Goal: Use online tool/utility: Utilize a website feature to perform a specific function

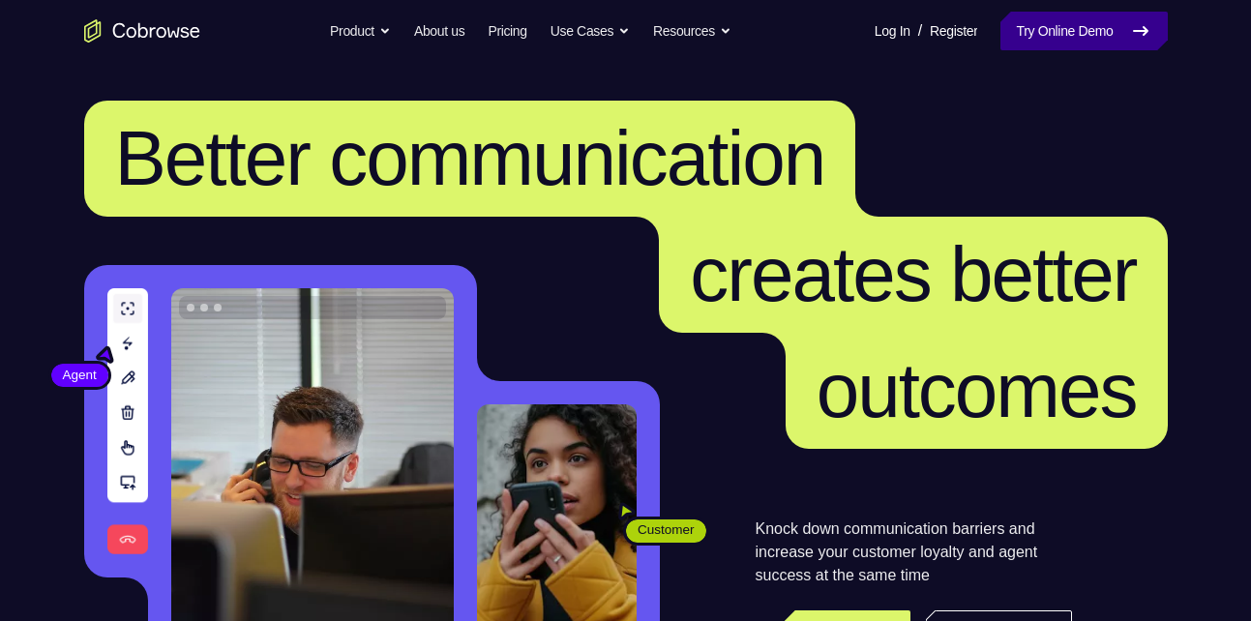
click at [1089, 17] on link "Try Online Demo" at bounding box center [1083, 31] width 166 height 39
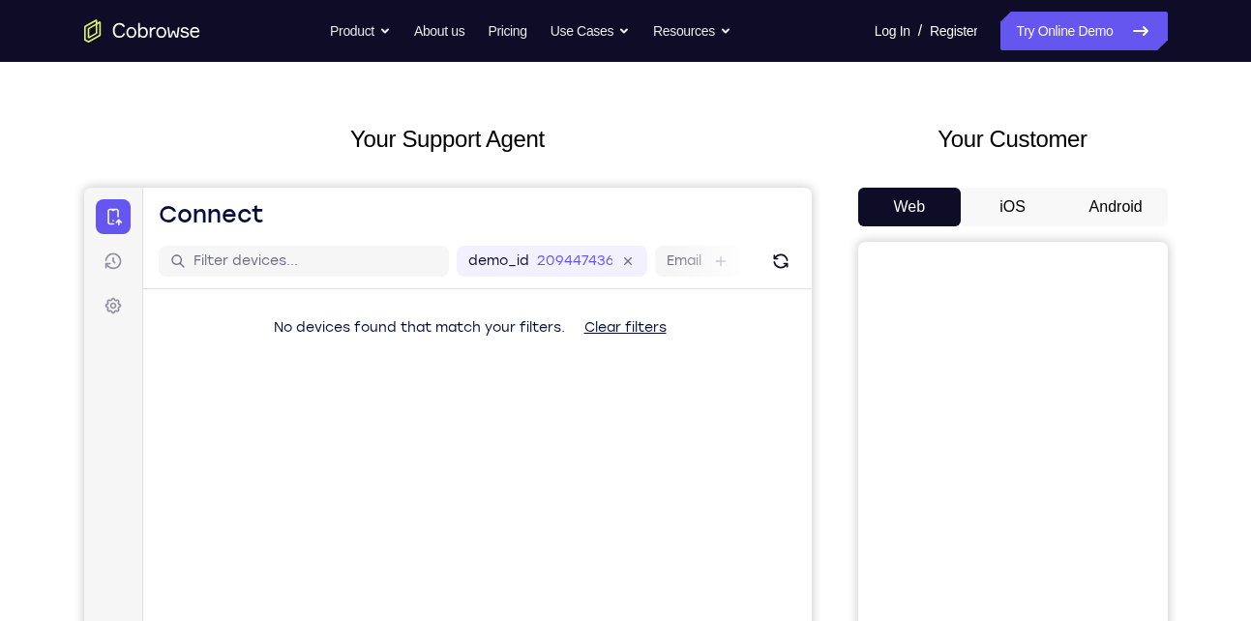
scroll to position [63, 0]
click at [1095, 202] on button "Android" at bounding box center [1115, 208] width 103 height 39
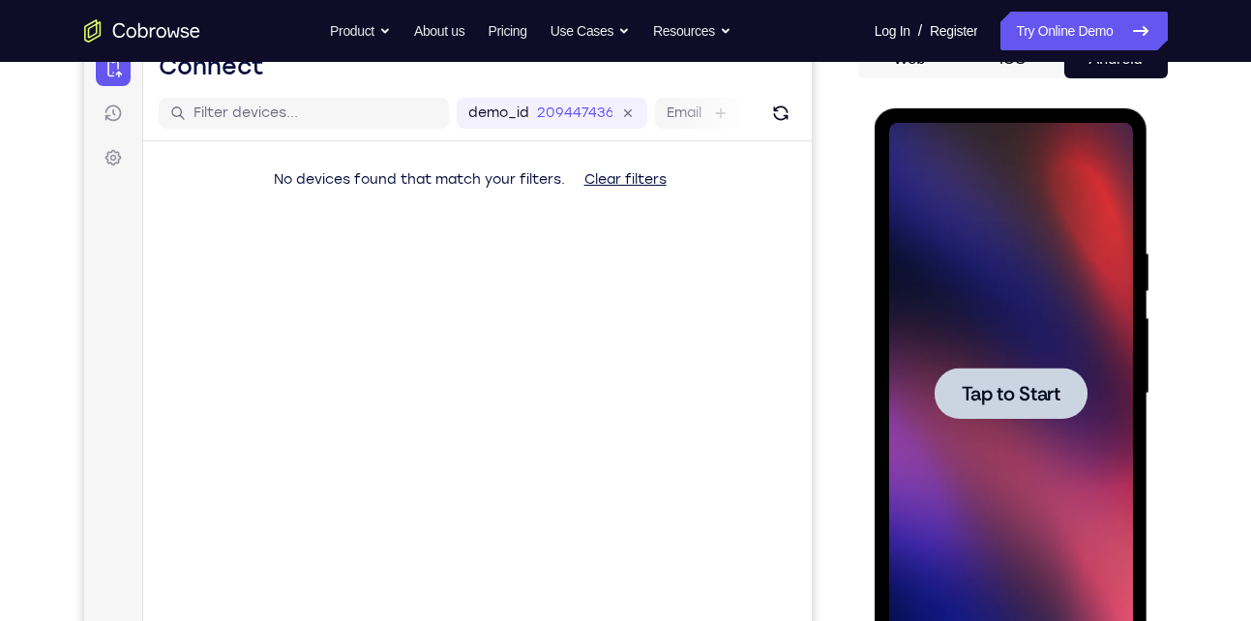
scroll to position [0, 0]
click at [1010, 444] on div at bounding box center [1011, 394] width 244 height 542
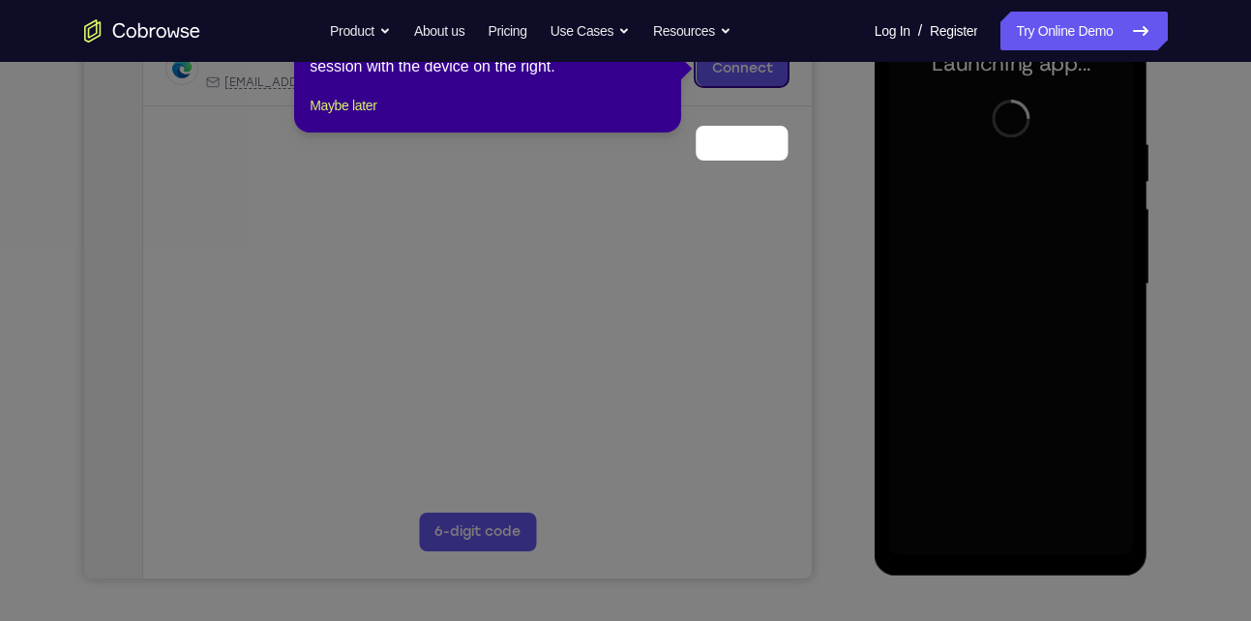
scroll to position [243, 0]
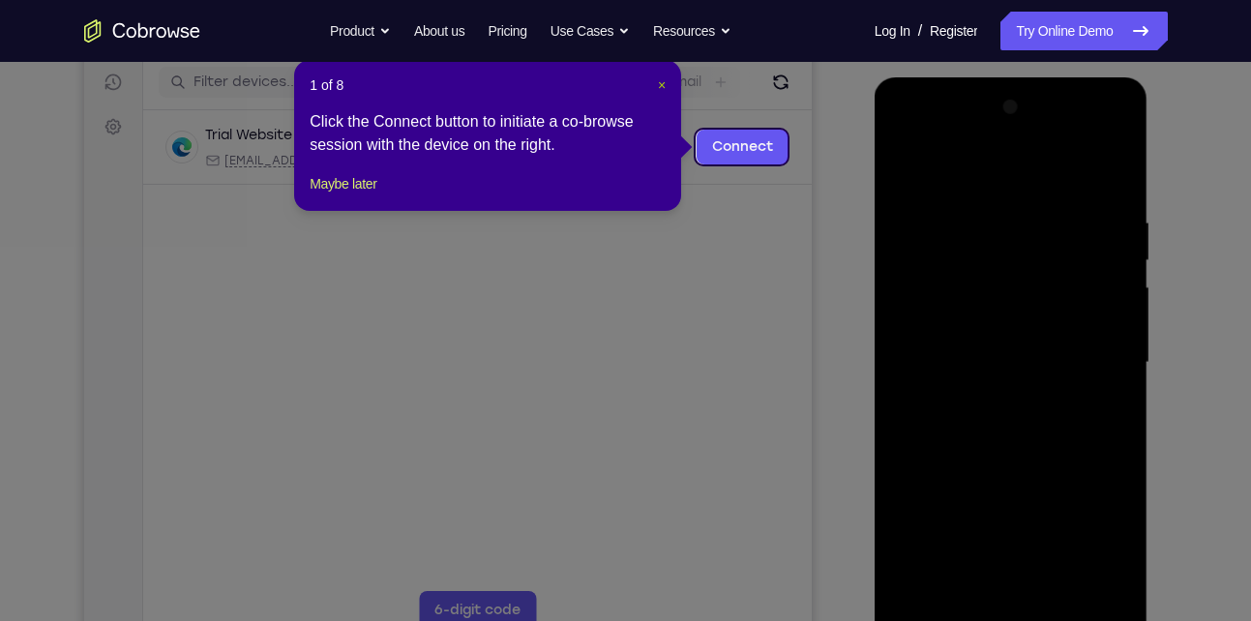
click at [659, 87] on span "×" at bounding box center [662, 84] width 8 height 15
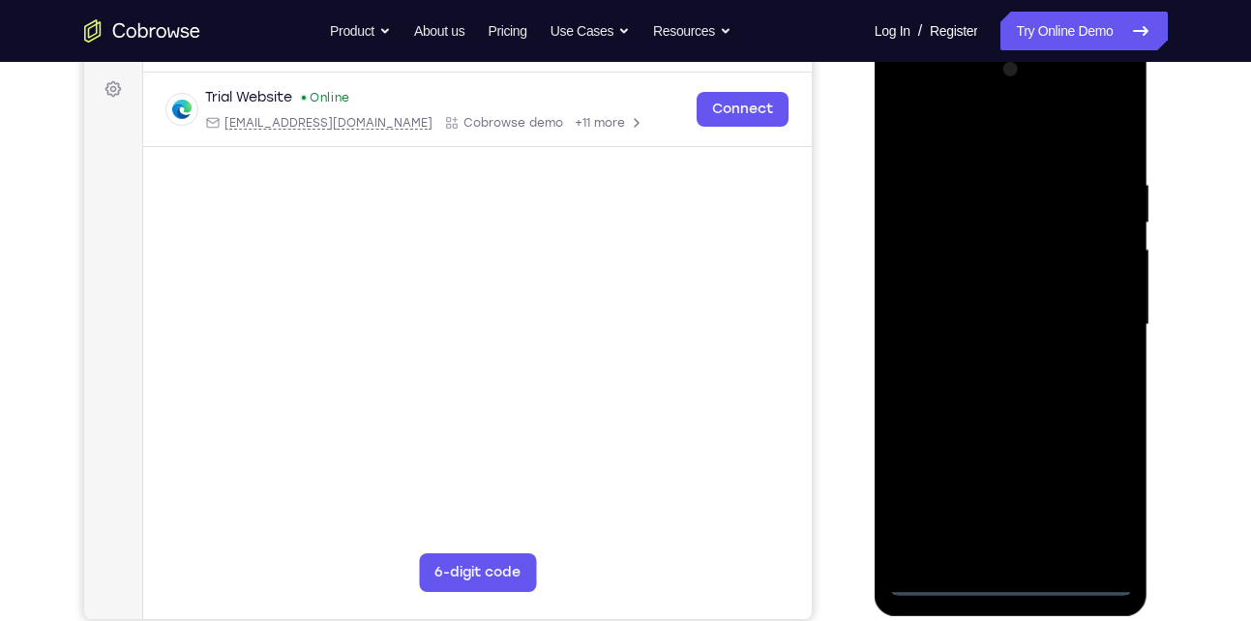
scroll to position [282, 0]
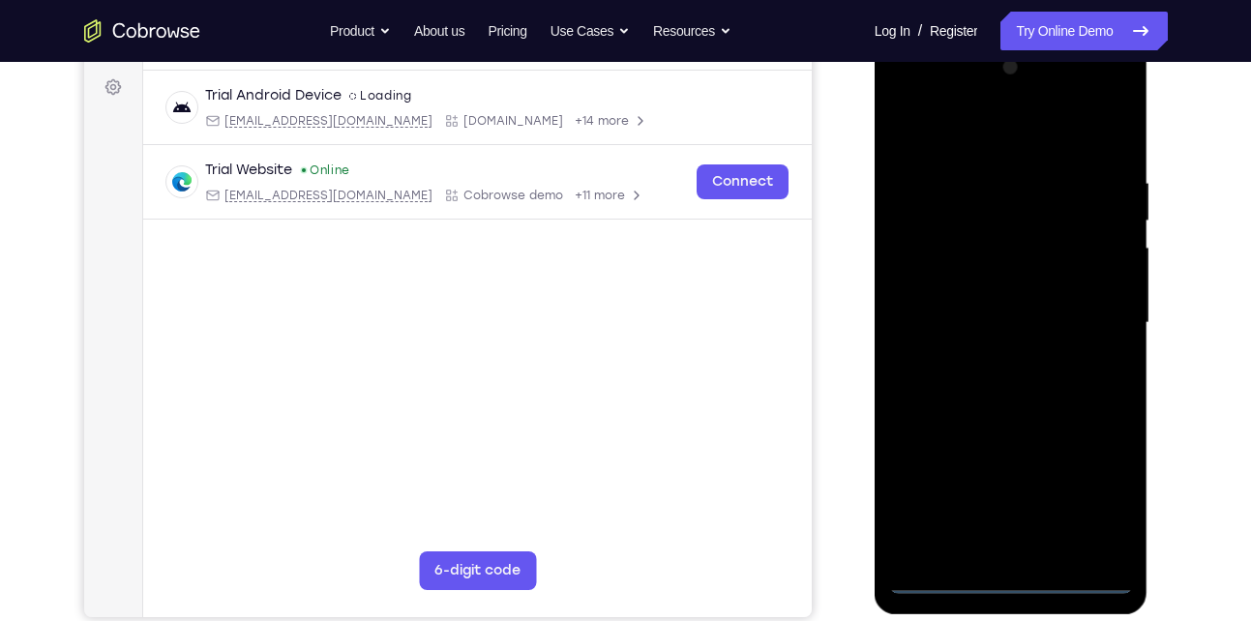
click at [1013, 568] on div at bounding box center [1011, 323] width 244 height 542
click at [1016, 581] on div at bounding box center [1011, 323] width 244 height 542
click at [1104, 495] on div at bounding box center [1011, 323] width 244 height 542
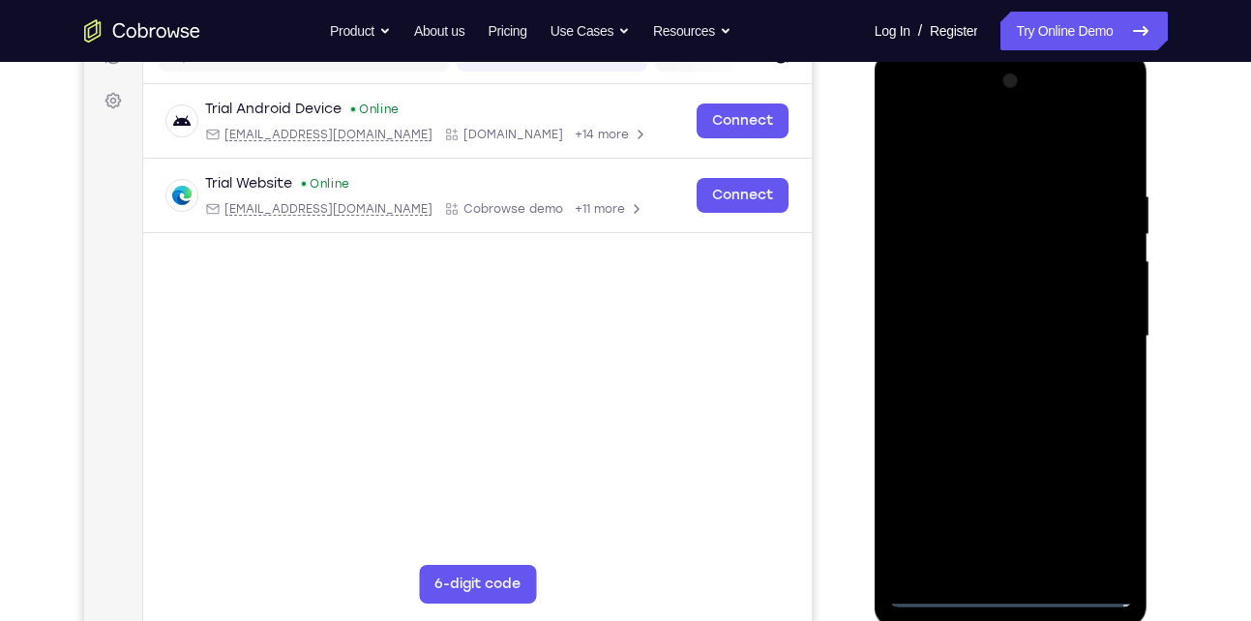
click at [1001, 138] on div at bounding box center [1011, 337] width 244 height 542
click at [1090, 339] on div at bounding box center [1011, 337] width 244 height 542
click at [924, 570] on div at bounding box center [1011, 337] width 244 height 542
click at [991, 365] on div at bounding box center [1011, 337] width 244 height 542
click at [983, 312] on div at bounding box center [1011, 337] width 244 height 542
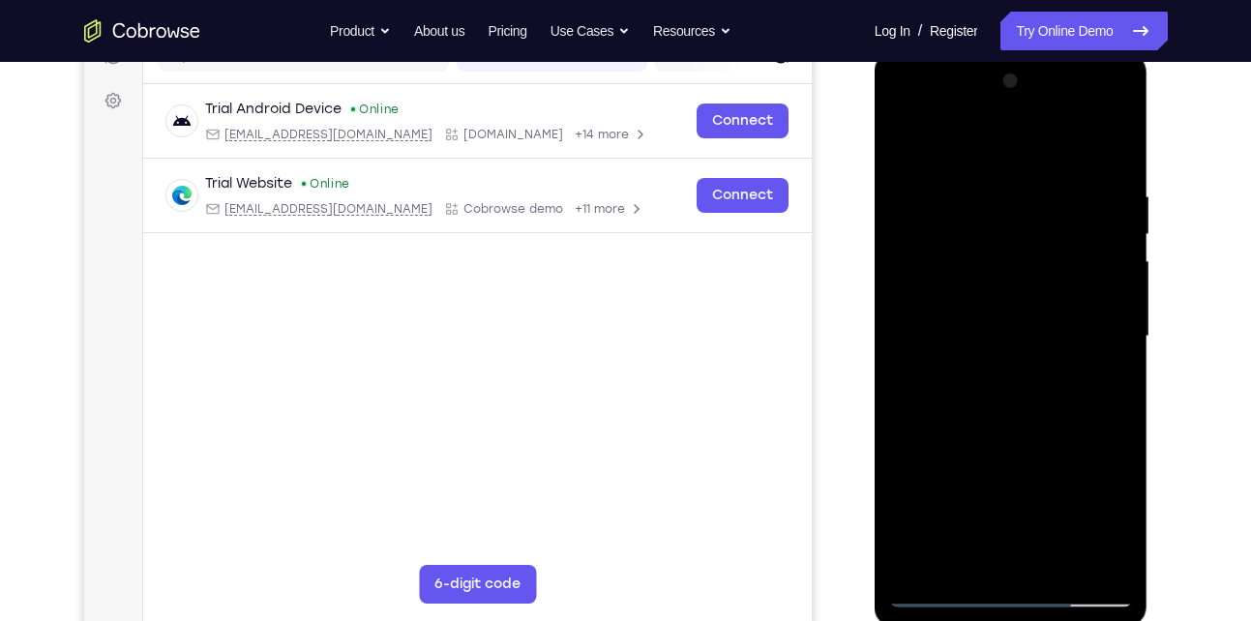
click at [1079, 338] on div at bounding box center [1011, 337] width 244 height 542
click at [1033, 405] on div at bounding box center [1011, 337] width 244 height 542
click at [1048, 386] on div at bounding box center [1011, 337] width 244 height 542
click at [1120, 173] on div at bounding box center [1011, 337] width 244 height 542
click at [1061, 563] on div at bounding box center [1011, 337] width 244 height 542
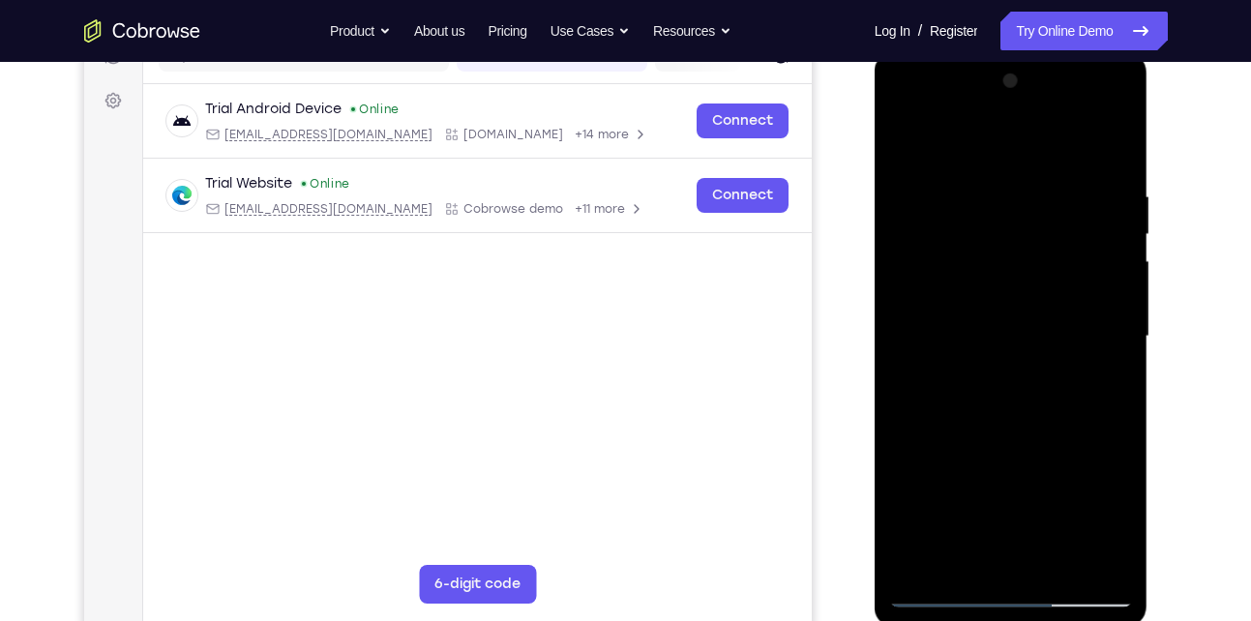
click at [1001, 440] on div at bounding box center [1011, 337] width 244 height 542
click at [906, 135] on div at bounding box center [1011, 337] width 244 height 542
drag, startPoint x: 1051, startPoint y: 426, endPoint x: 1061, endPoint y: 320, distance: 105.9
click at [1061, 320] on div at bounding box center [1011, 337] width 244 height 542
click at [1124, 318] on div at bounding box center [1011, 337] width 244 height 542
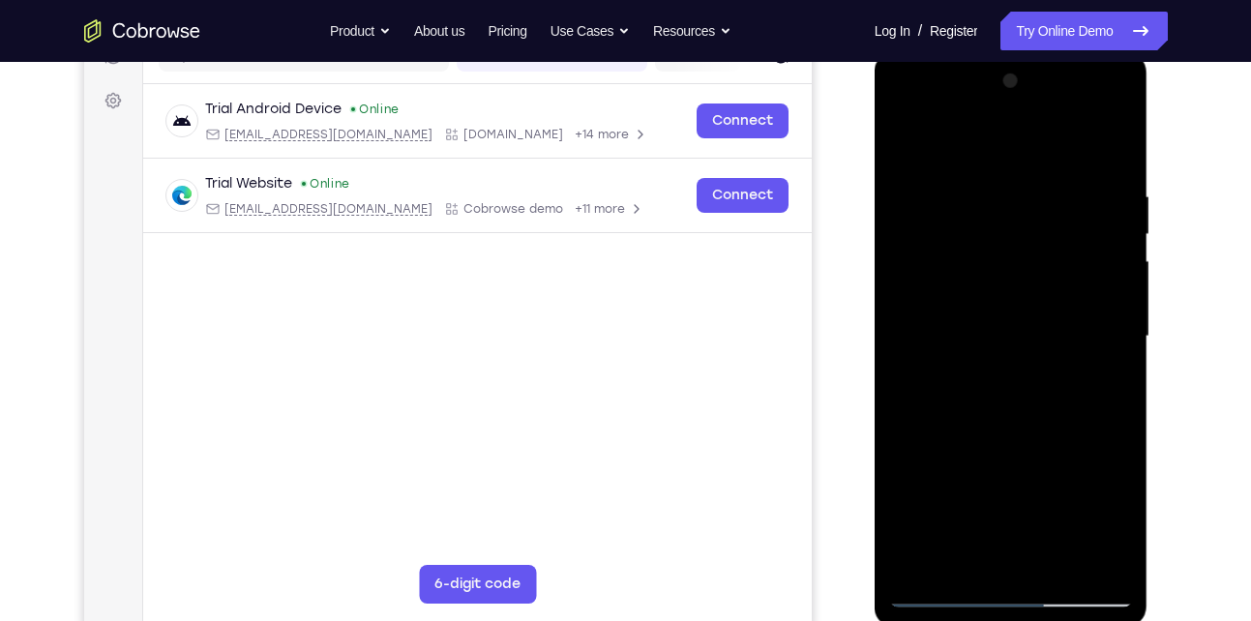
click at [1124, 318] on div at bounding box center [1011, 337] width 244 height 542
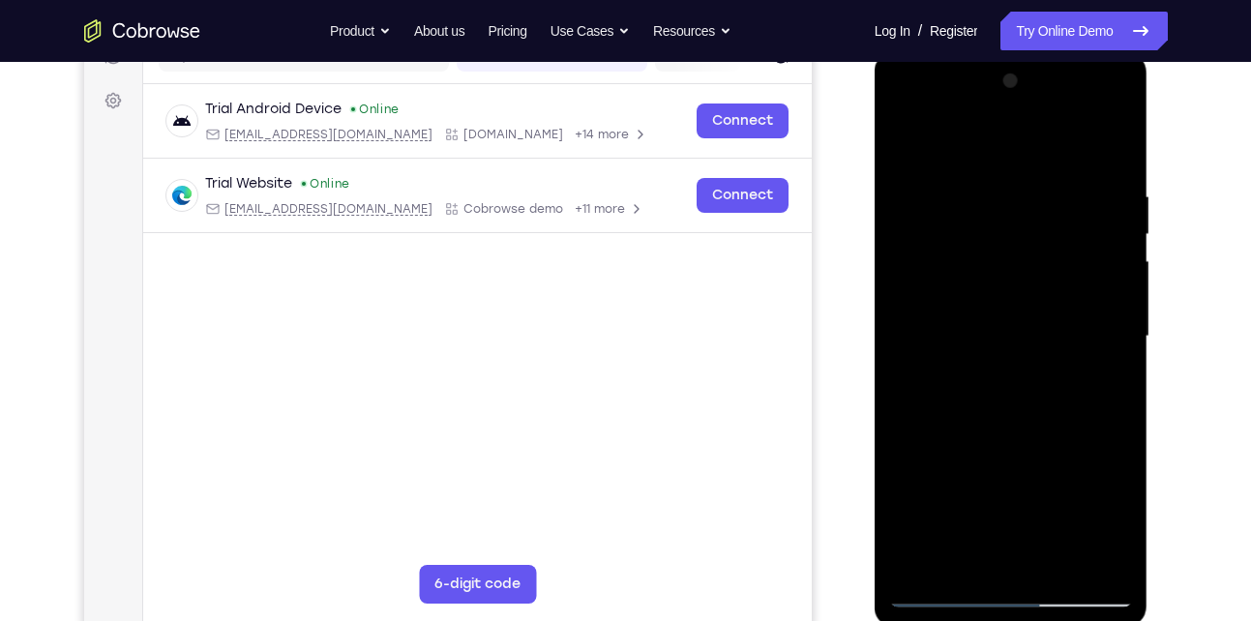
click at [1124, 318] on div at bounding box center [1011, 337] width 244 height 542
click at [1062, 559] on div at bounding box center [1011, 337] width 244 height 542
click at [914, 148] on div at bounding box center [1011, 337] width 244 height 542
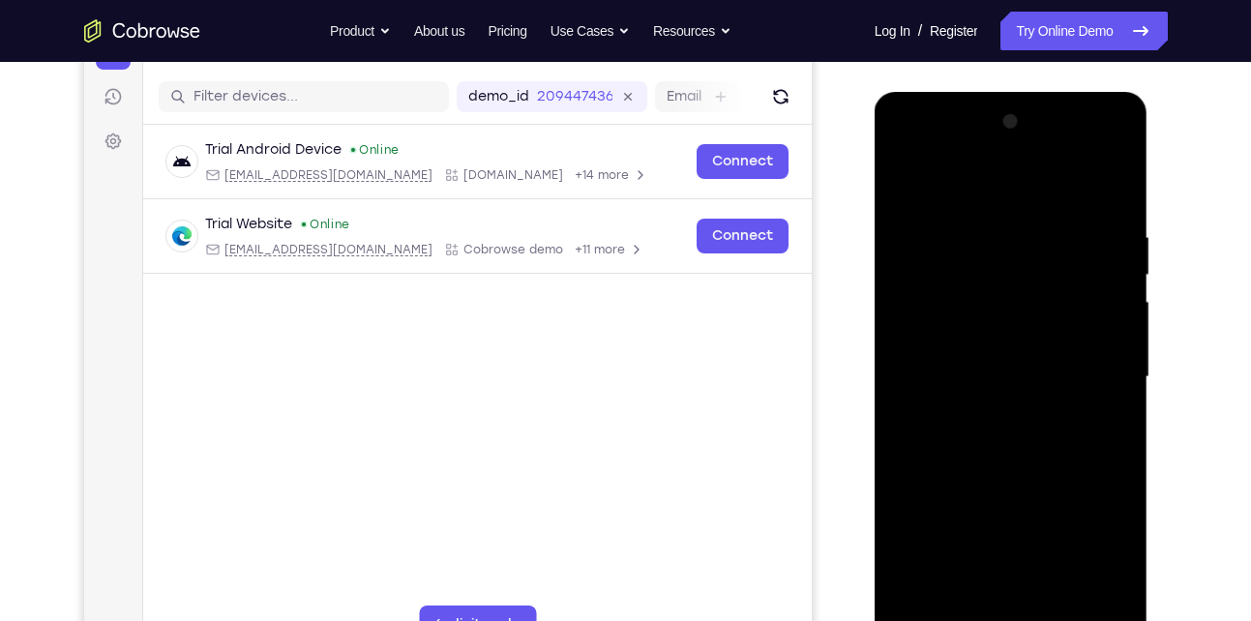
scroll to position [227, 0]
drag, startPoint x: 1004, startPoint y: 424, endPoint x: 1024, endPoint y: 482, distance: 61.5
click at [1024, 482] on div at bounding box center [1011, 378] width 244 height 542
click at [1062, 603] on div at bounding box center [1011, 378] width 244 height 542
click at [911, 172] on div at bounding box center [1011, 378] width 244 height 542
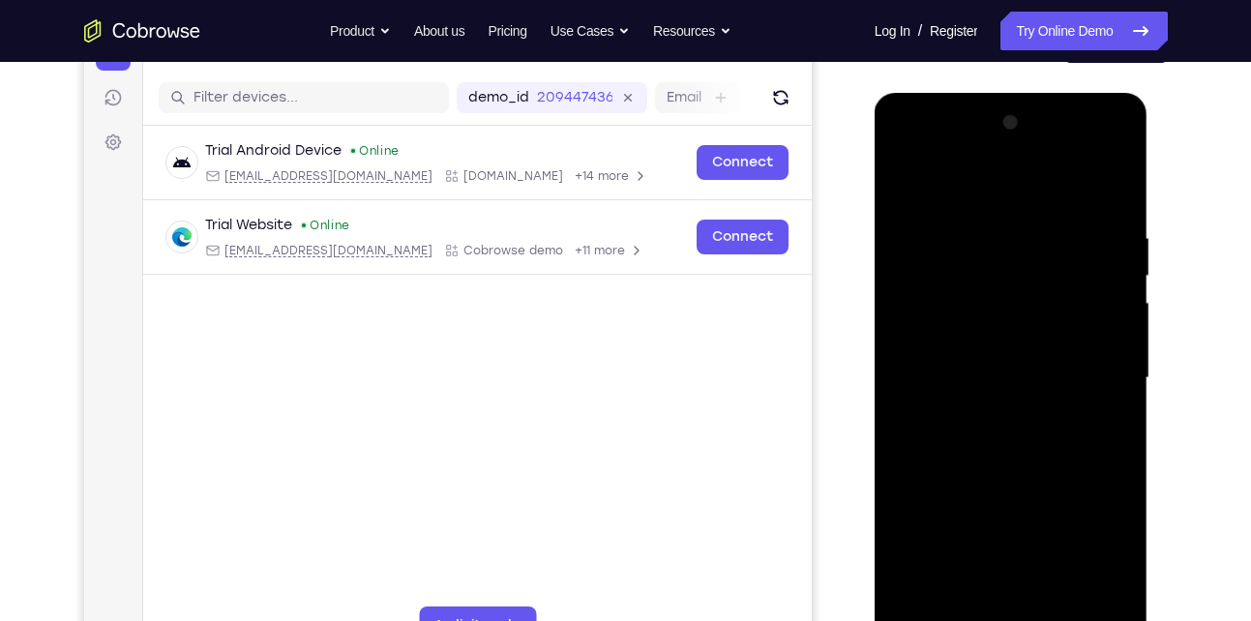
click at [1114, 186] on div at bounding box center [1011, 378] width 244 height 542
click at [908, 180] on div at bounding box center [1011, 378] width 244 height 542
drag, startPoint x: 1077, startPoint y: 430, endPoint x: 1084, endPoint y: 244, distance: 186.8
click at [1084, 244] on div at bounding box center [1011, 378] width 244 height 542
drag, startPoint x: 999, startPoint y: 326, endPoint x: 1001, endPoint y: 547, distance: 220.5
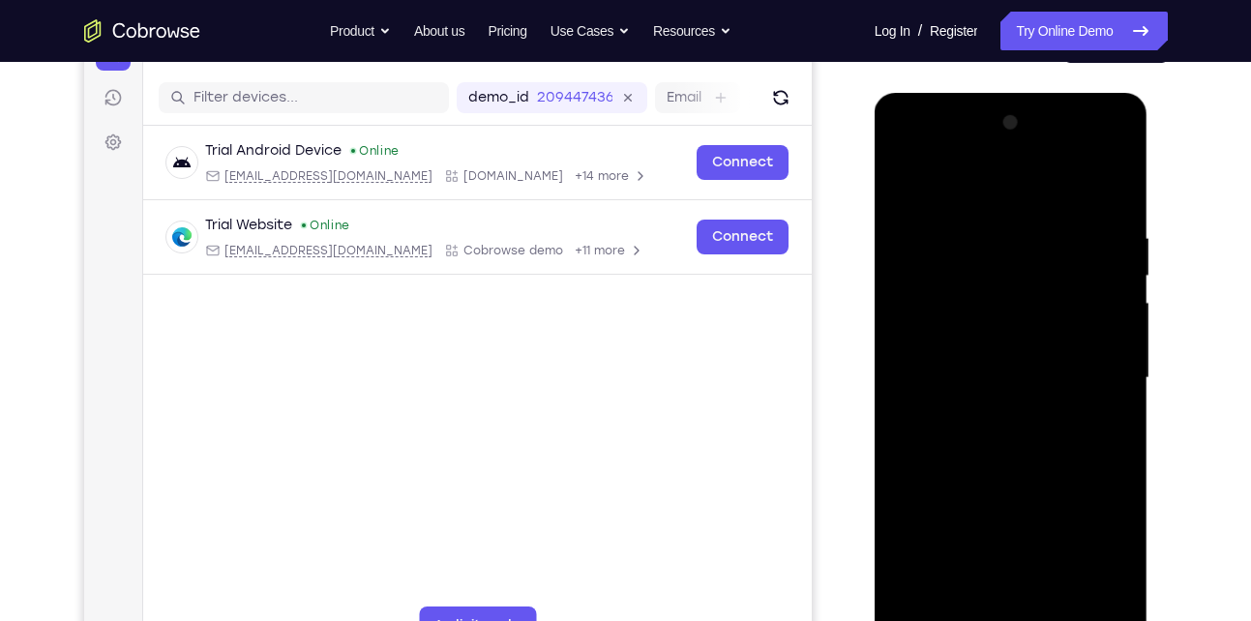
click at [1001, 547] on div at bounding box center [1011, 378] width 244 height 542
click at [990, 241] on div at bounding box center [1011, 378] width 244 height 542
click at [1115, 191] on div at bounding box center [1011, 378] width 244 height 542
click at [955, 279] on div at bounding box center [1011, 378] width 244 height 542
drag, startPoint x: 988, startPoint y: 329, endPoint x: 1013, endPoint y: 166, distance: 164.4
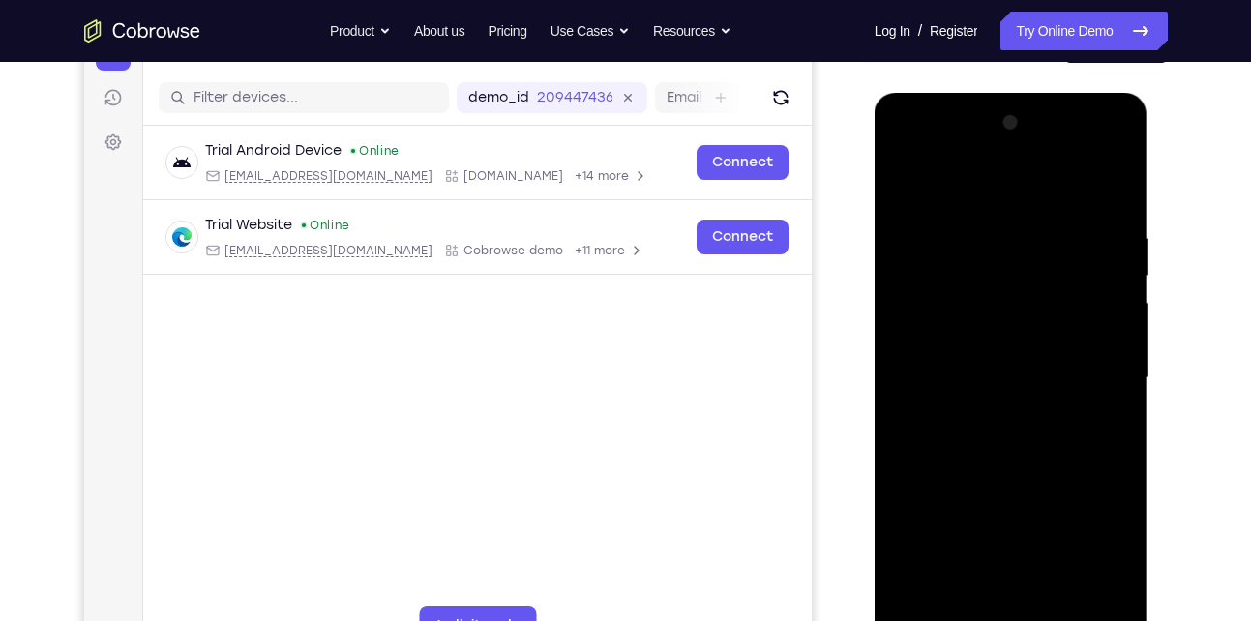
click at [1013, 166] on div at bounding box center [1011, 378] width 244 height 542
click at [926, 322] on div at bounding box center [1011, 378] width 244 height 542
drag, startPoint x: 988, startPoint y: 303, endPoint x: 1019, endPoint y: 476, distance: 175.9
click at [1019, 476] on div at bounding box center [1011, 378] width 244 height 542
click at [909, 182] on div at bounding box center [1011, 378] width 244 height 542
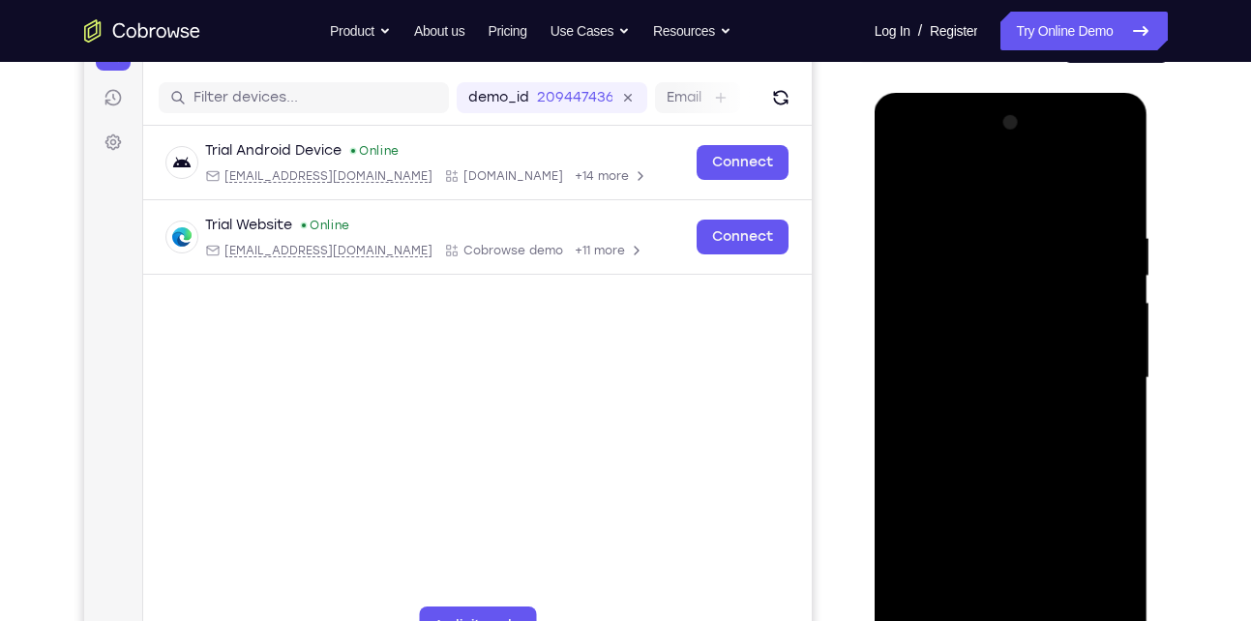
click at [1031, 496] on div at bounding box center [1011, 378] width 244 height 542
click at [1109, 378] on div at bounding box center [1011, 378] width 244 height 542
click at [1116, 393] on div at bounding box center [1011, 378] width 244 height 542
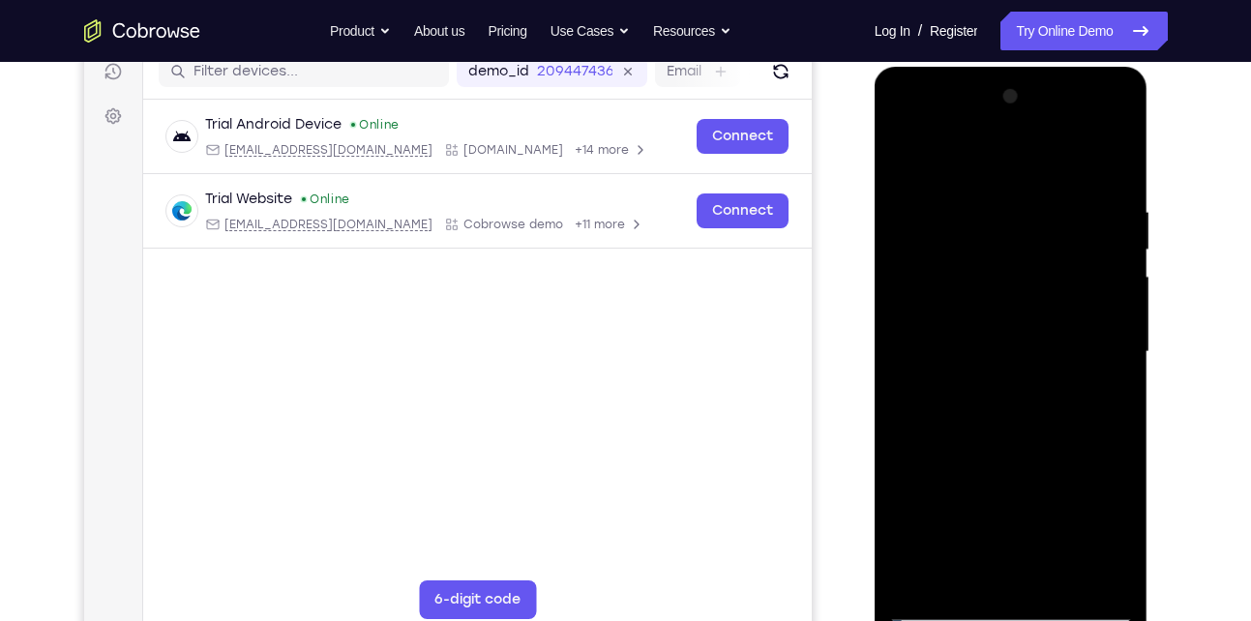
scroll to position [241, 0]
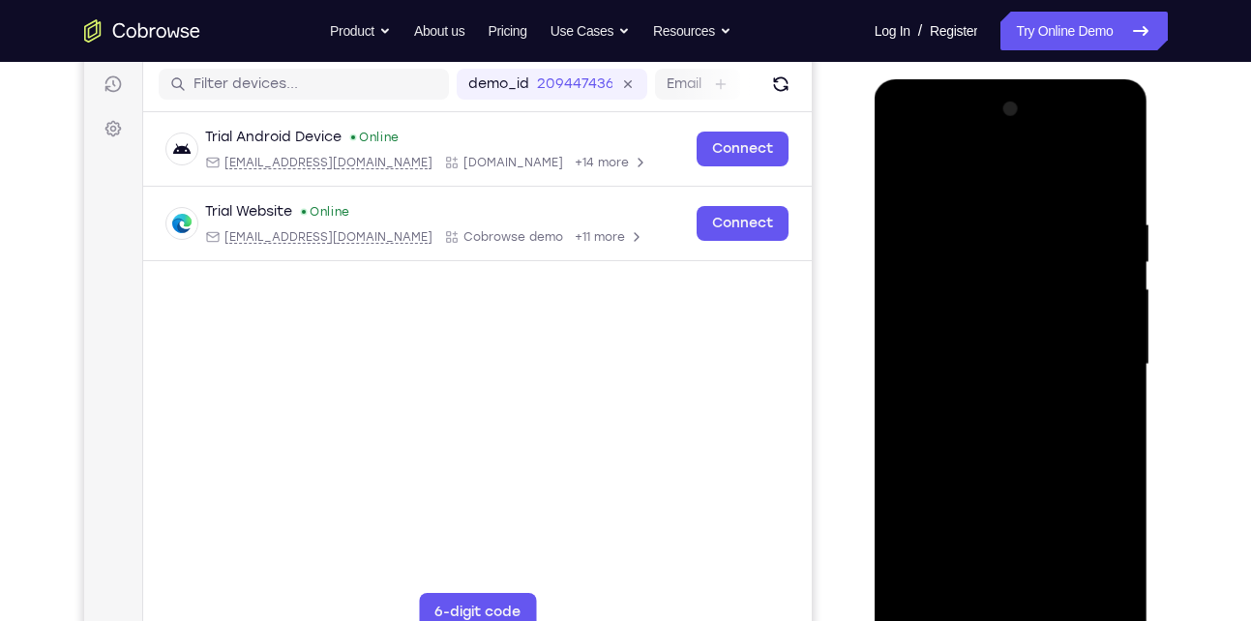
click at [1119, 382] on div at bounding box center [1011, 365] width 244 height 542
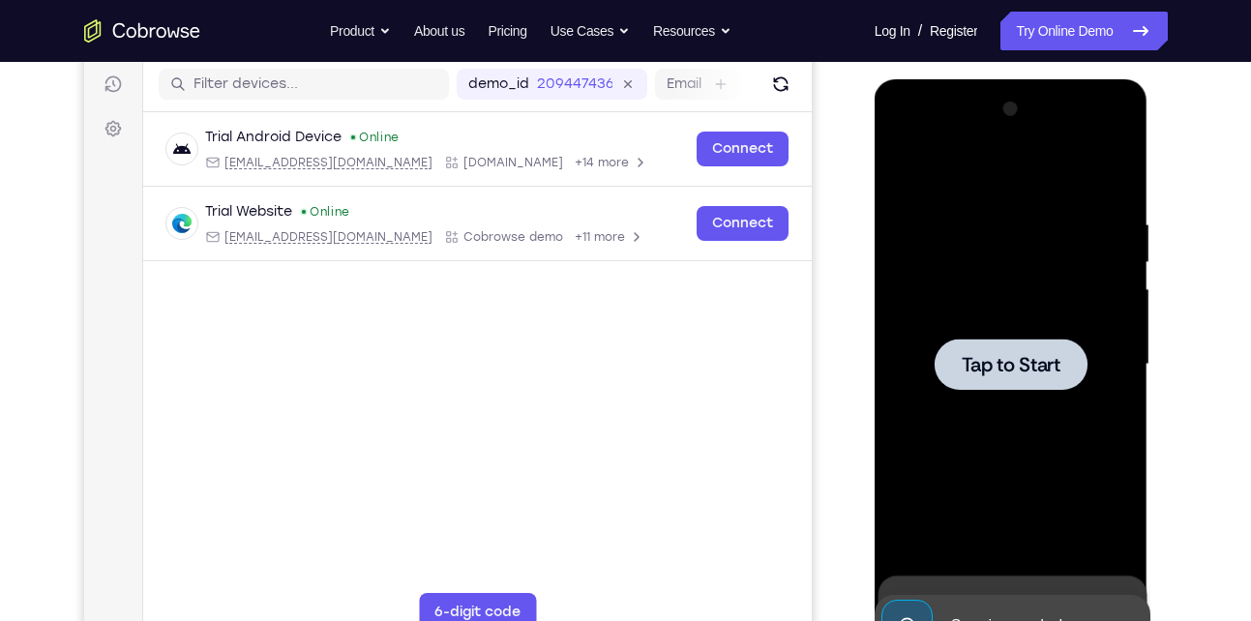
click at [974, 361] on span "Tap to Start" at bounding box center [1010, 364] width 99 height 19
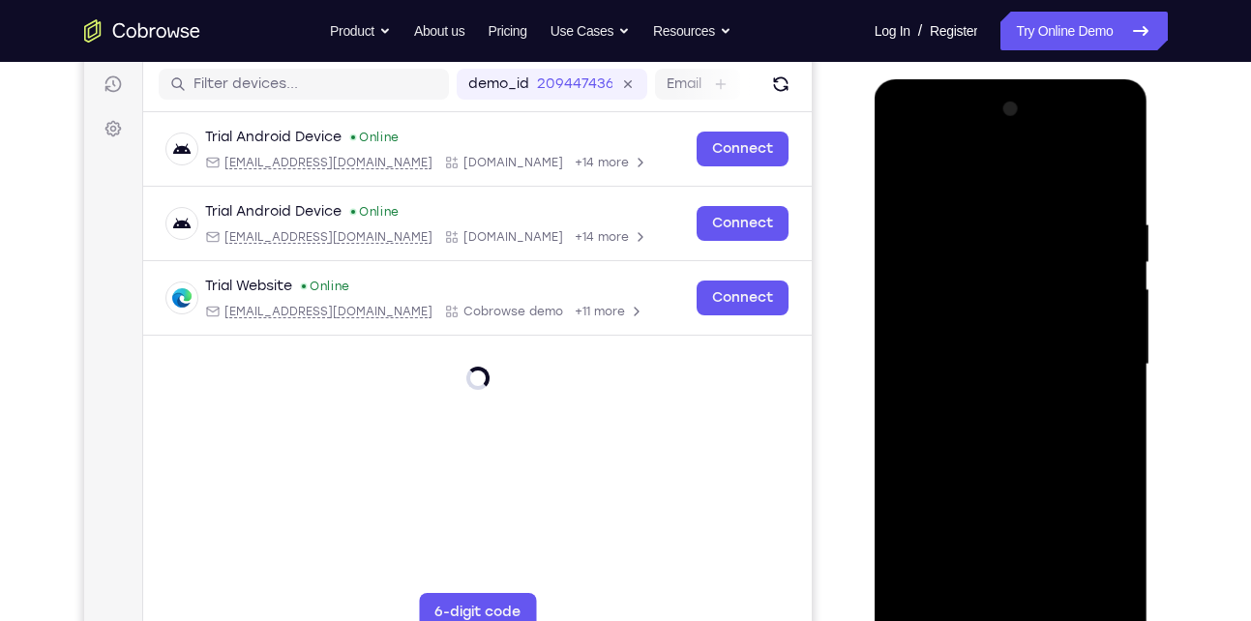
scroll to position [304, 0]
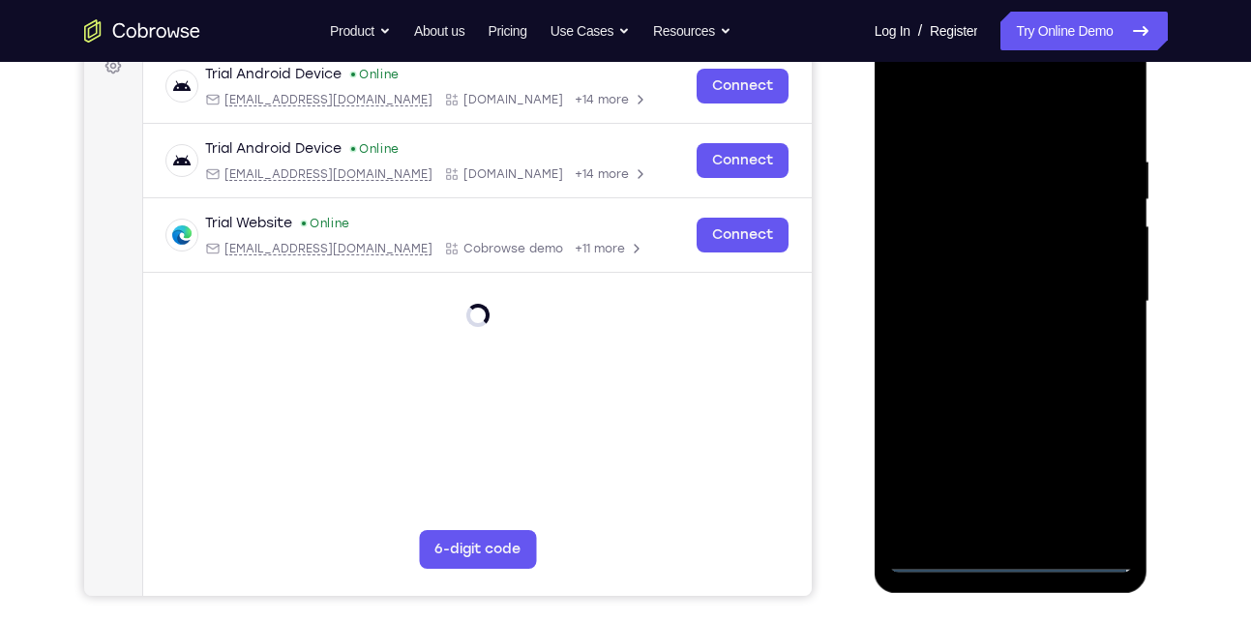
click at [1011, 550] on div at bounding box center [1011, 302] width 244 height 542
click at [1022, 555] on div at bounding box center [1011, 302] width 244 height 542
click at [1096, 467] on div at bounding box center [1011, 302] width 244 height 542
click at [942, 556] on div at bounding box center [1011, 302] width 244 height 542
click at [1104, 484] on div at bounding box center [1011, 302] width 244 height 542
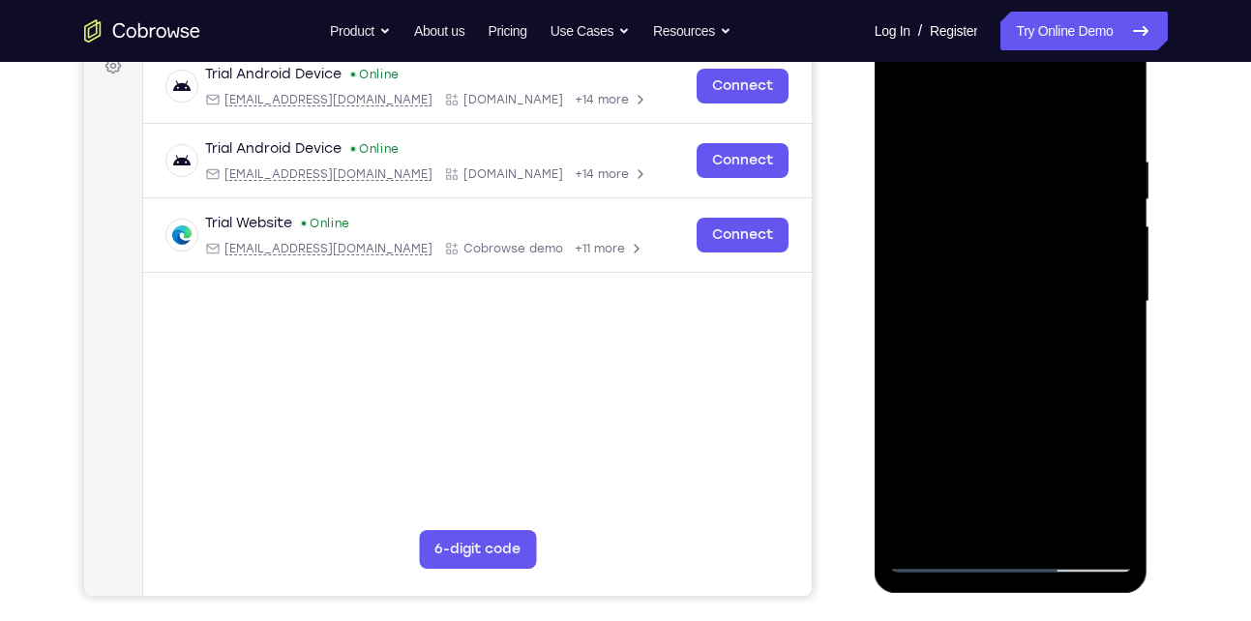
click at [931, 113] on div at bounding box center [1011, 302] width 244 height 542
click at [1090, 302] on div at bounding box center [1011, 302] width 244 height 542
click at [989, 335] on div at bounding box center [1011, 302] width 244 height 542
click at [1035, 279] on div at bounding box center [1011, 302] width 244 height 542
click at [1040, 342] on div at bounding box center [1011, 302] width 244 height 542
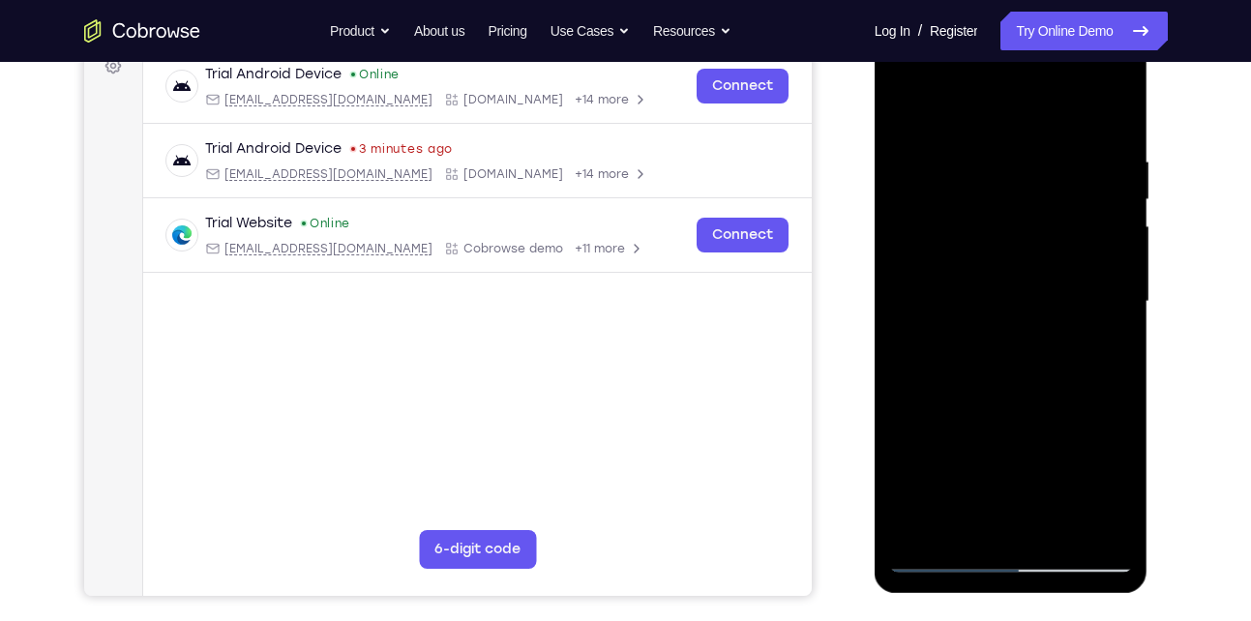
click at [1050, 306] on div at bounding box center [1011, 302] width 244 height 542
click at [1122, 138] on div at bounding box center [1011, 302] width 244 height 542
drag, startPoint x: 996, startPoint y: 375, endPoint x: 986, endPoint y: 326, distance: 50.5
click at [986, 326] on div at bounding box center [1011, 302] width 244 height 542
drag, startPoint x: 986, startPoint y: 326, endPoint x: 988, endPoint y: 515, distance: 188.6
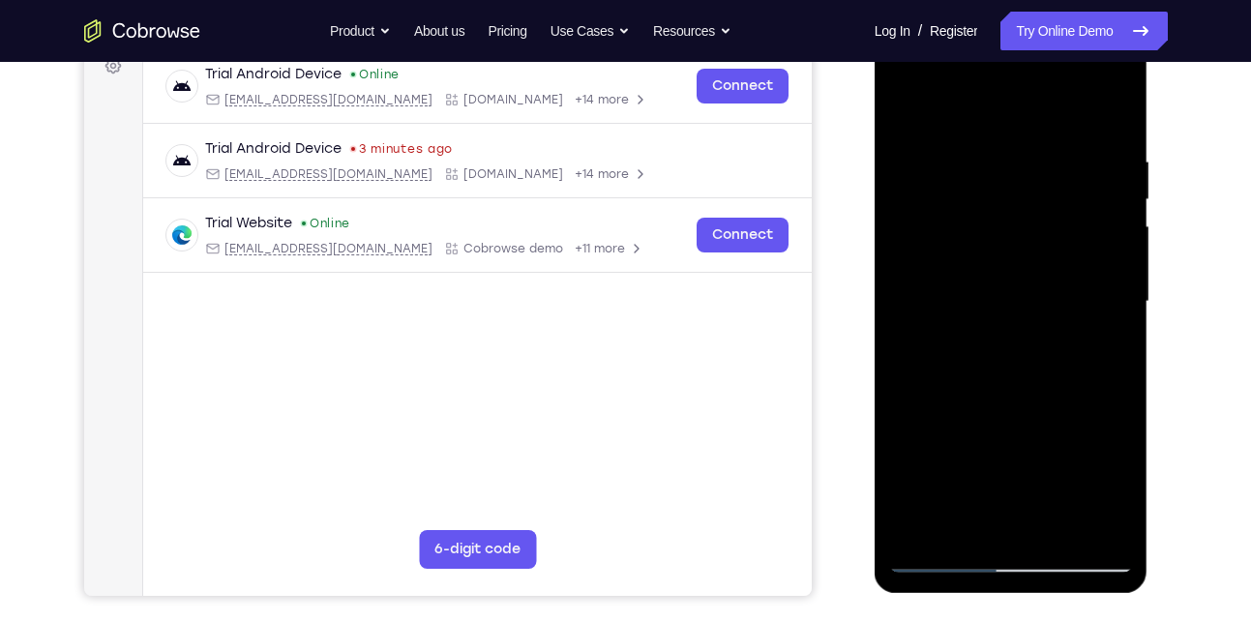
click at [988, 515] on div at bounding box center [1011, 302] width 244 height 542
click at [985, 153] on div at bounding box center [1011, 302] width 244 height 542
drag, startPoint x: 1028, startPoint y: 110, endPoint x: 1037, endPoint y: 18, distance: 92.3
click at [1037, 18] on div at bounding box center [1011, 304] width 274 height 576
click at [1089, 517] on div at bounding box center [1011, 302] width 244 height 542
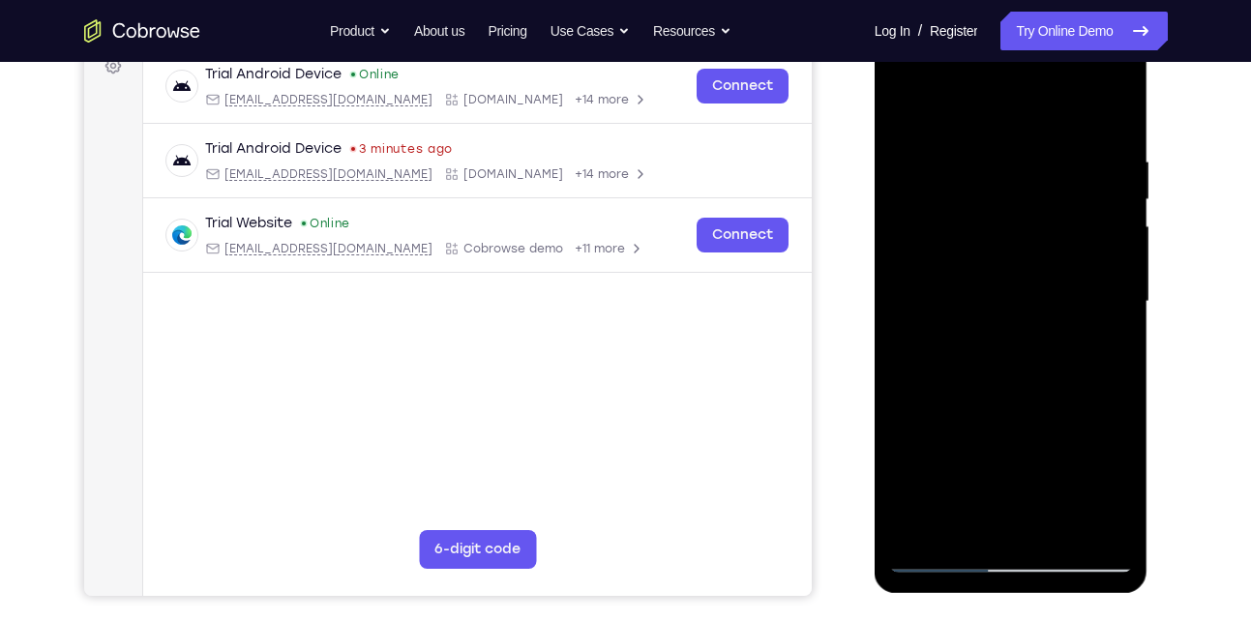
click at [1067, 112] on div at bounding box center [1011, 302] width 244 height 542
click at [1114, 108] on div at bounding box center [1011, 302] width 244 height 542
drag, startPoint x: 965, startPoint y: 389, endPoint x: 972, endPoint y: 42, distance: 347.3
click at [972, 42] on div at bounding box center [1011, 302] width 244 height 542
drag, startPoint x: 1014, startPoint y: 422, endPoint x: 1006, endPoint y: 166, distance: 255.5
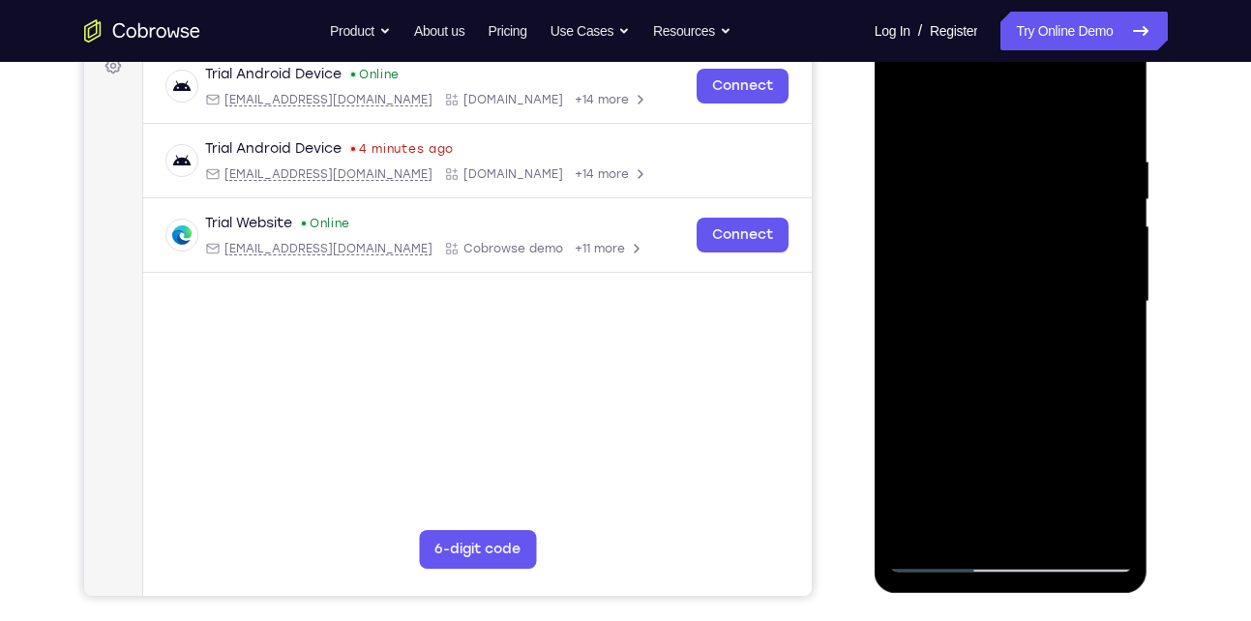
click at [1006, 166] on div at bounding box center [1011, 302] width 244 height 542
click at [1057, 528] on div at bounding box center [1011, 302] width 244 height 542
click at [1026, 406] on div at bounding box center [1011, 302] width 244 height 542
drag, startPoint x: 1030, startPoint y: 429, endPoint x: 1051, endPoint y: 253, distance: 177.3
click at [1051, 253] on div at bounding box center [1011, 302] width 244 height 542
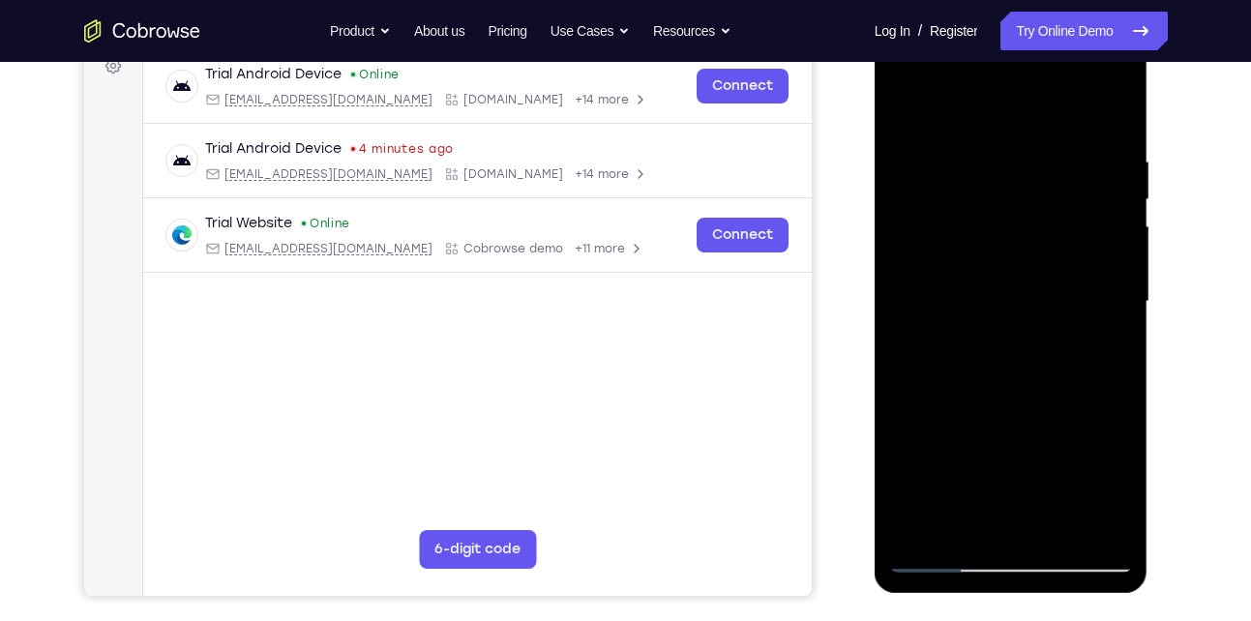
drag, startPoint x: 1022, startPoint y: 431, endPoint x: 1023, endPoint y: 288, distance: 143.2
click at [1023, 288] on div at bounding box center [1011, 302] width 244 height 542
drag, startPoint x: 1002, startPoint y: 473, endPoint x: 1048, endPoint y: 272, distance: 206.3
click at [1048, 272] on div at bounding box center [1011, 302] width 244 height 542
drag, startPoint x: 1024, startPoint y: 488, endPoint x: 1063, endPoint y: 316, distance: 176.5
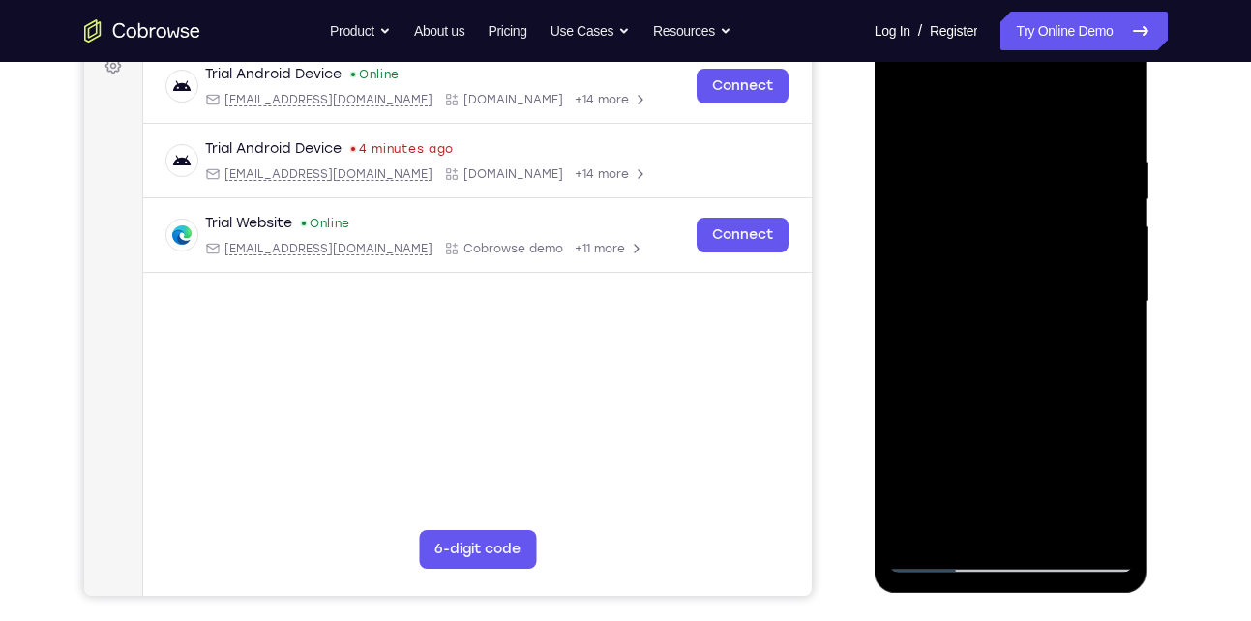
click at [1063, 316] on div at bounding box center [1011, 302] width 244 height 542
drag, startPoint x: 1024, startPoint y: 498, endPoint x: 1020, endPoint y: 335, distance: 163.5
click at [1020, 335] on div at bounding box center [1011, 302] width 244 height 542
drag, startPoint x: 1013, startPoint y: 465, endPoint x: 1036, endPoint y: 582, distance: 119.3
click at [1036, 582] on div at bounding box center [1011, 304] width 274 height 576
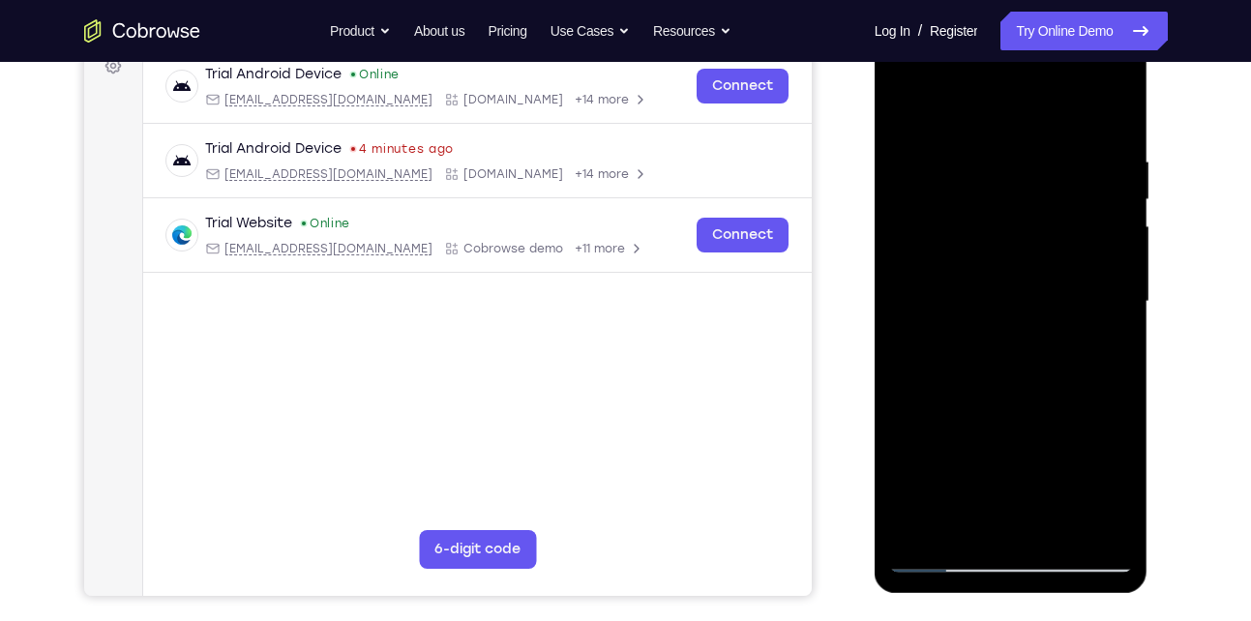
drag, startPoint x: 1002, startPoint y: 479, endPoint x: 1011, endPoint y: 196, distance: 282.6
click at [1011, 196] on div at bounding box center [1011, 302] width 244 height 542
click at [953, 557] on div at bounding box center [1011, 302] width 244 height 542
click at [963, 536] on div at bounding box center [1011, 302] width 244 height 542
click at [1011, 103] on div at bounding box center [1011, 302] width 244 height 542
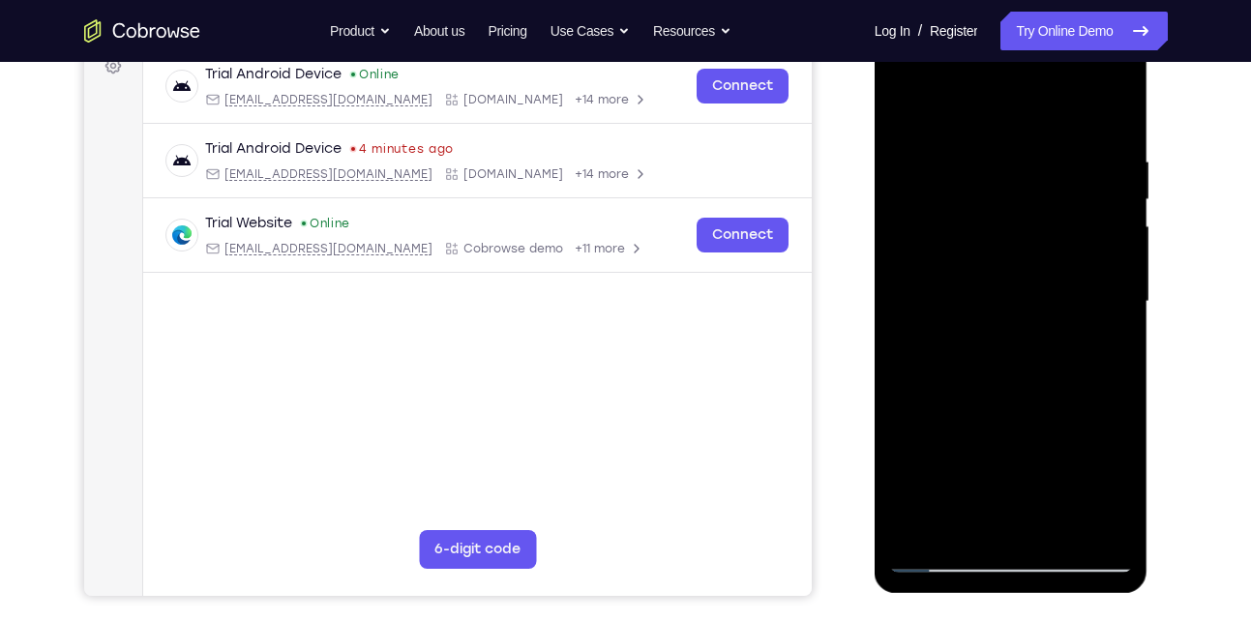
click at [1033, 191] on div at bounding box center [1011, 302] width 244 height 542
click at [1062, 519] on div at bounding box center [1011, 302] width 244 height 542
drag, startPoint x: 1013, startPoint y: 444, endPoint x: 1029, endPoint y: 290, distance: 154.7
click at [1029, 290] on div at bounding box center [1011, 302] width 244 height 542
drag, startPoint x: 1036, startPoint y: 503, endPoint x: 980, endPoint y: 291, distance: 219.1
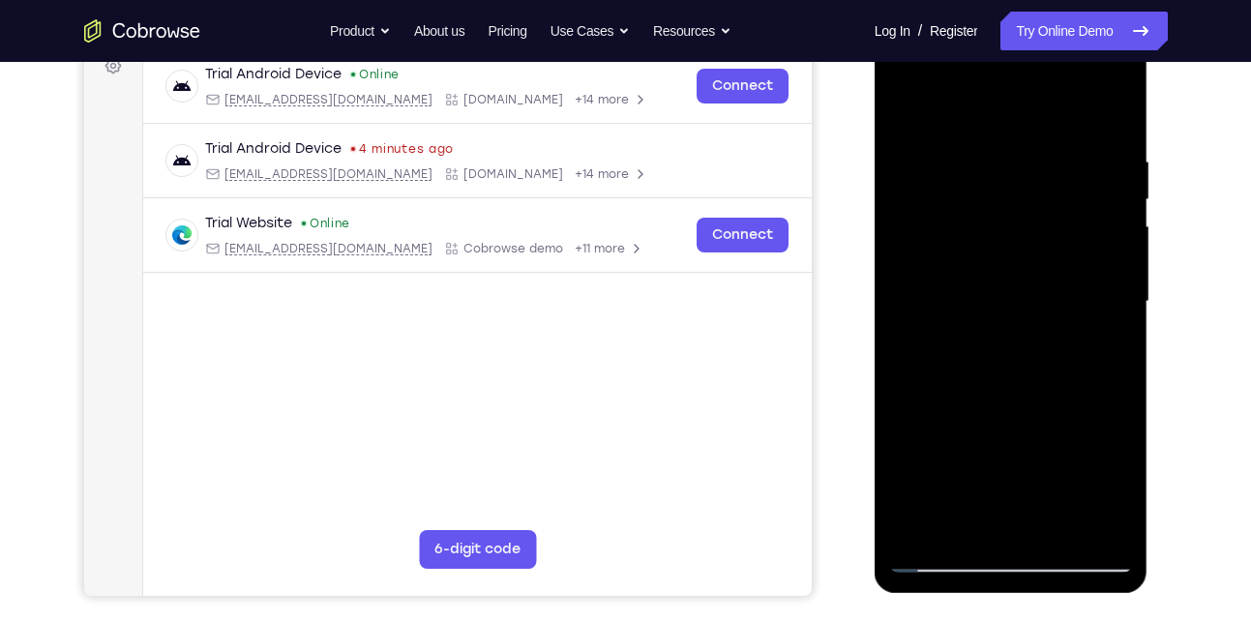
click at [980, 291] on div at bounding box center [1011, 302] width 244 height 542
drag, startPoint x: 1010, startPoint y: 508, endPoint x: 1036, endPoint y: 309, distance: 201.0
click at [1036, 309] on div at bounding box center [1011, 302] width 244 height 542
drag, startPoint x: 1005, startPoint y: 459, endPoint x: 997, endPoint y: 320, distance: 139.5
click at [997, 320] on div at bounding box center [1011, 302] width 244 height 542
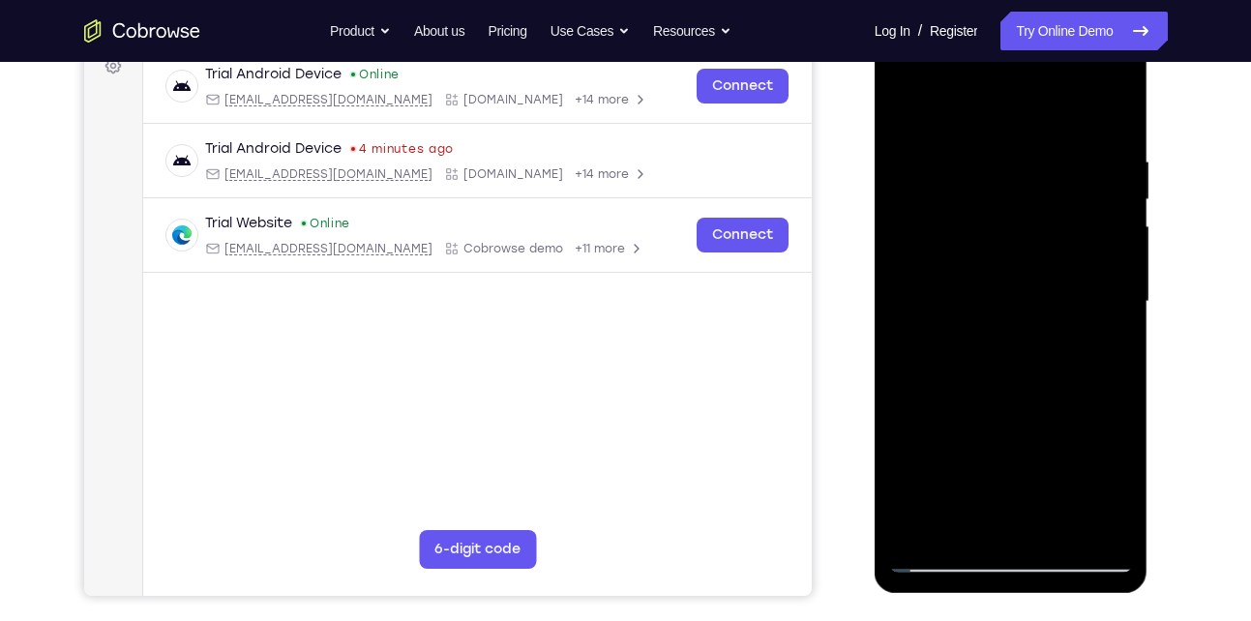
drag, startPoint x: 1004, startPoint y: 476, endPoint x: 1018, endPoint y: 272, distance: 204.5
click at [1018, 272] on div at bounding box center [1011, 302] width 244 height 542
drag, startPoint x: 1004, startPoint y: 457, endPoint x: 998, endPoint y: 297, distance: 159.7
click at [998, 297] on div at bounding box center [1011, 302] width 244 height 542
drag, startPoint x: 1018, startPoint y: 495, endPoint x: 1010, endPoint y: 392, distance: 103.8
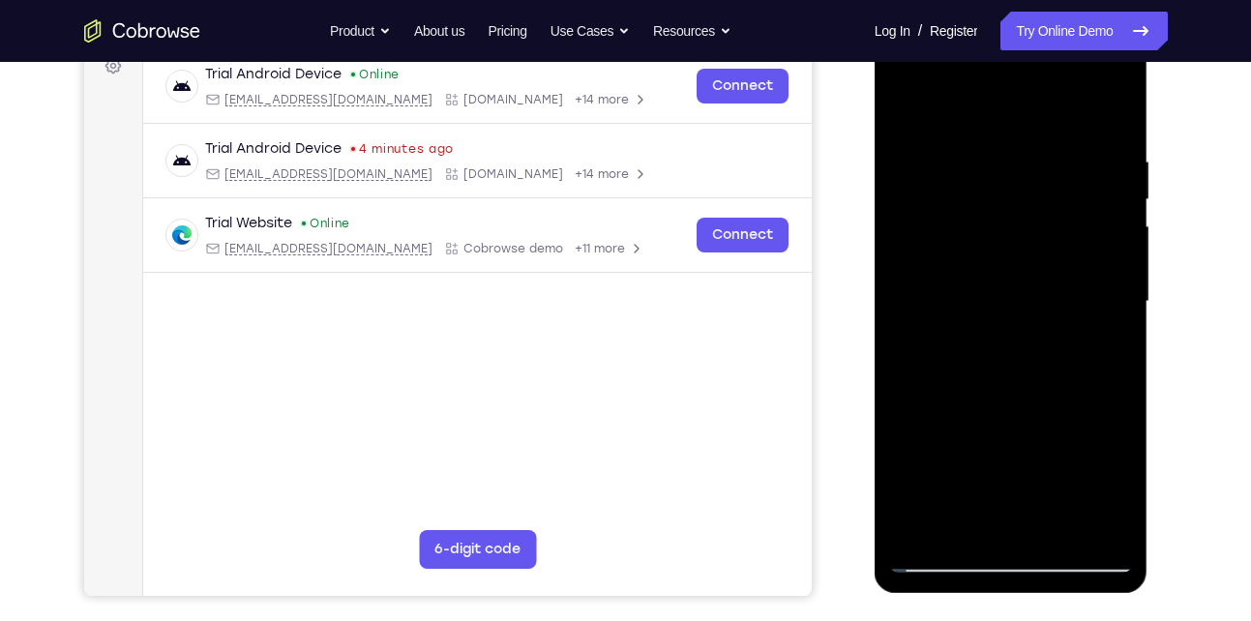
click at [1010, 392] on div at bounding box center [1011, 302] width 244 height 542
drag, startPoint x: 1015, startPoint y: 515, endPoint x: 1005, endPoint y: 357, distance: 158.0
click at [1005, 357] on div at bounding box center [1011, 302] width 244 height 542
drag, startPoint x: 996, startPoint y: 503, endPoint x: 1015, endPoint y: 346, distance: 157.8
click at [1015, 346] on div at bounding box center [1011, 302] width 244 height 542
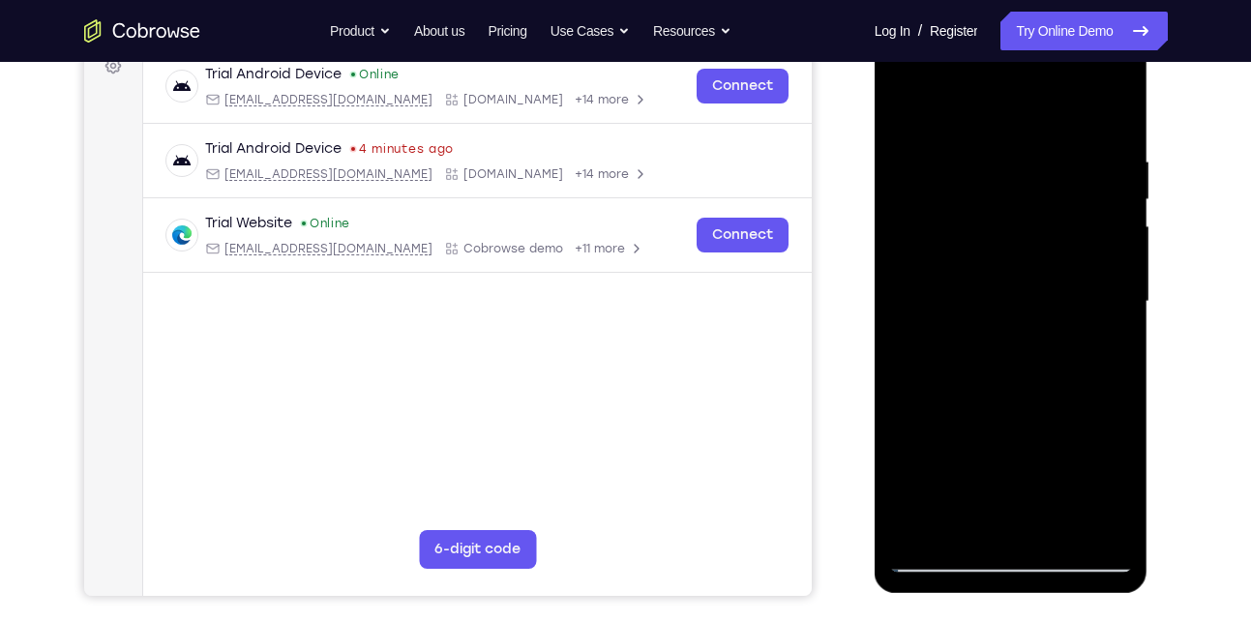
click at [1002, 412] on div at bounding box center [1011, 302] width 244 height 542
click at [971, 524] on div at bounding box center [1011, 302] width 244 height 542
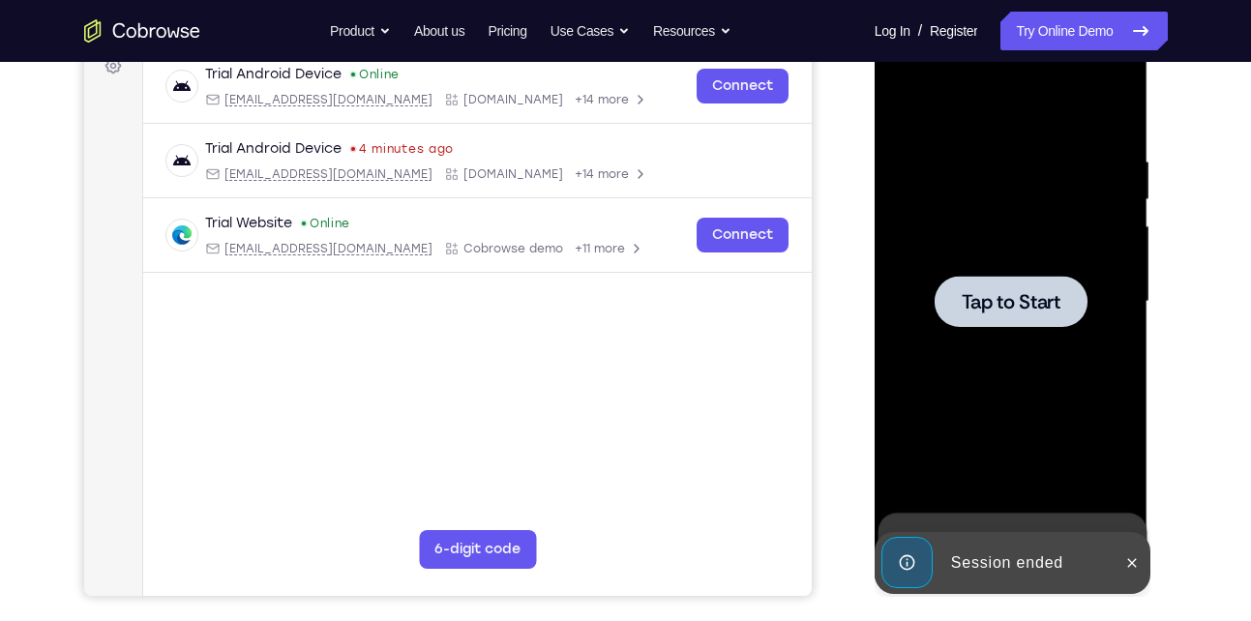
click at [1003, 319] on div at bounding box center [1010, 301] width 153 height 51
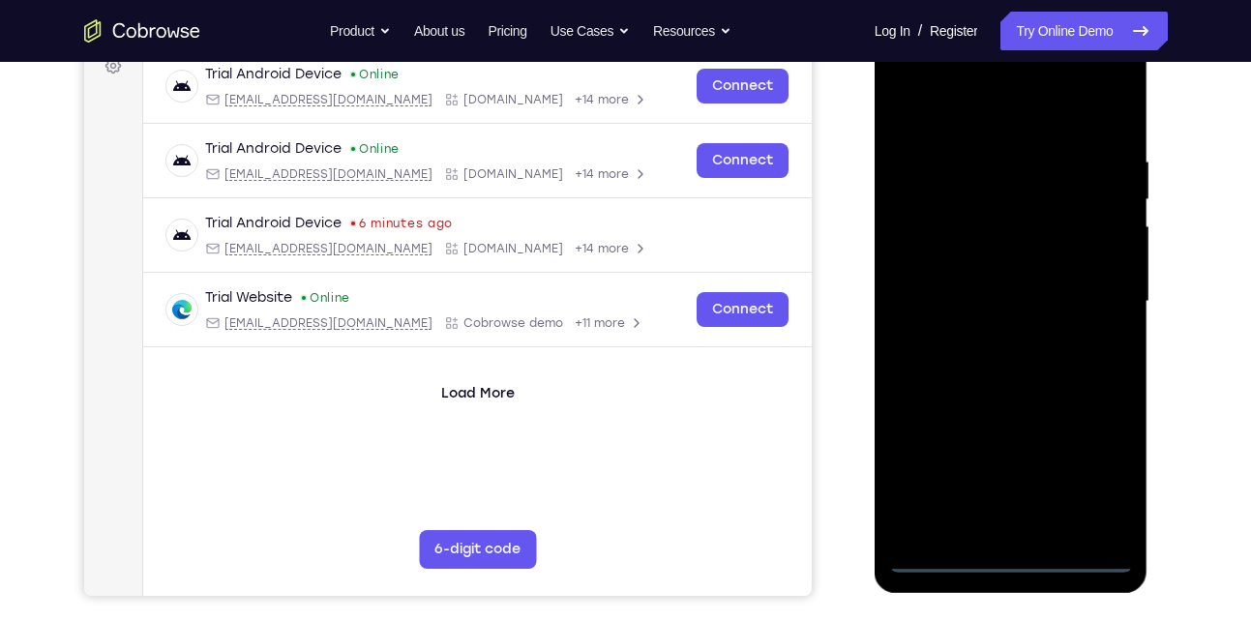
click at [1022, 569] on div at bounding box center [1011, 302] width 244 height 542
click at [1109, 478] on div at bounding box center [1011, 302] width 244 height 542
click at [951, 114] on div at bounding box center [1011, 302] width 244 height 542
click at [1085, 292] on div at bounding box center [1011, 302] width 244 height 542
click at [993, 338] on div at bounding box center [1011, 302] width 244 height 542
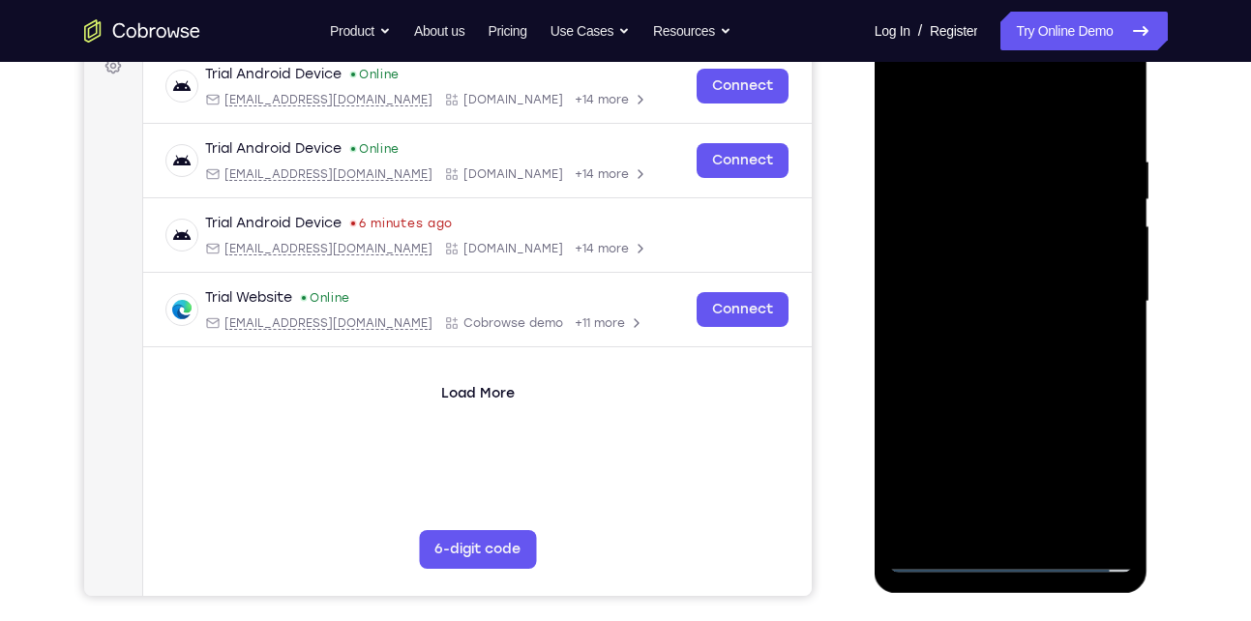
click at [997, 277] on div at bounding box center [1011, 302] width 244 height 542
click at [971, 327] on div at bounding box center [1011, 302] width 244 height 542
click at [995, 306] on div at bounding box center [1011, 302] width 244 height 542
click at [1122, 140] on div at bounding box center [1011, 302] width 244 height 542
click at [1060, 525] on div at bounding box center [1011, 302] width 244 height 542
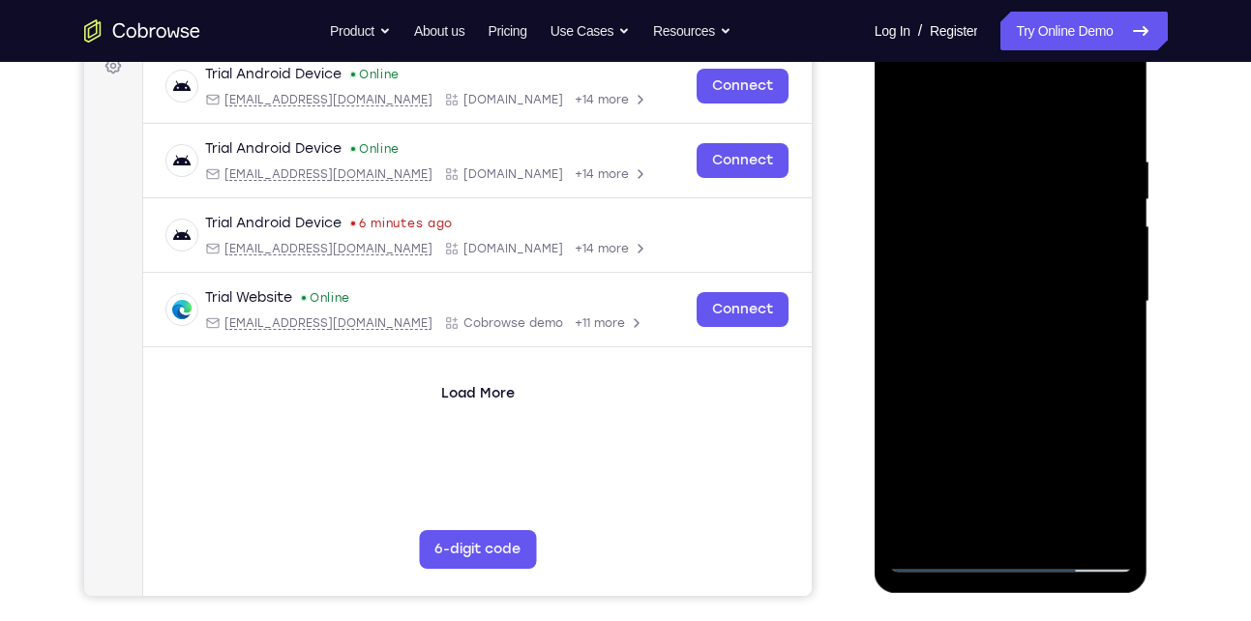
click at [1036, 397] on div at bounding box center [1011, 302] width 244 height 542
drag, startPoint x: 1059, startPoint y: 462, endPoint x: 1040, endPoint y: 305, distance: 158.8
click at [1040, 305] on div at bounding box center [1011, 302] width 244 height 542
click at [1046, 340] on div at bounding box center [1011, 302] width 244 height 542
drag, startPoint x: 1039, startPoint y: 455, endPoint x: 1040, endPoint y: 227, distance: 227.3
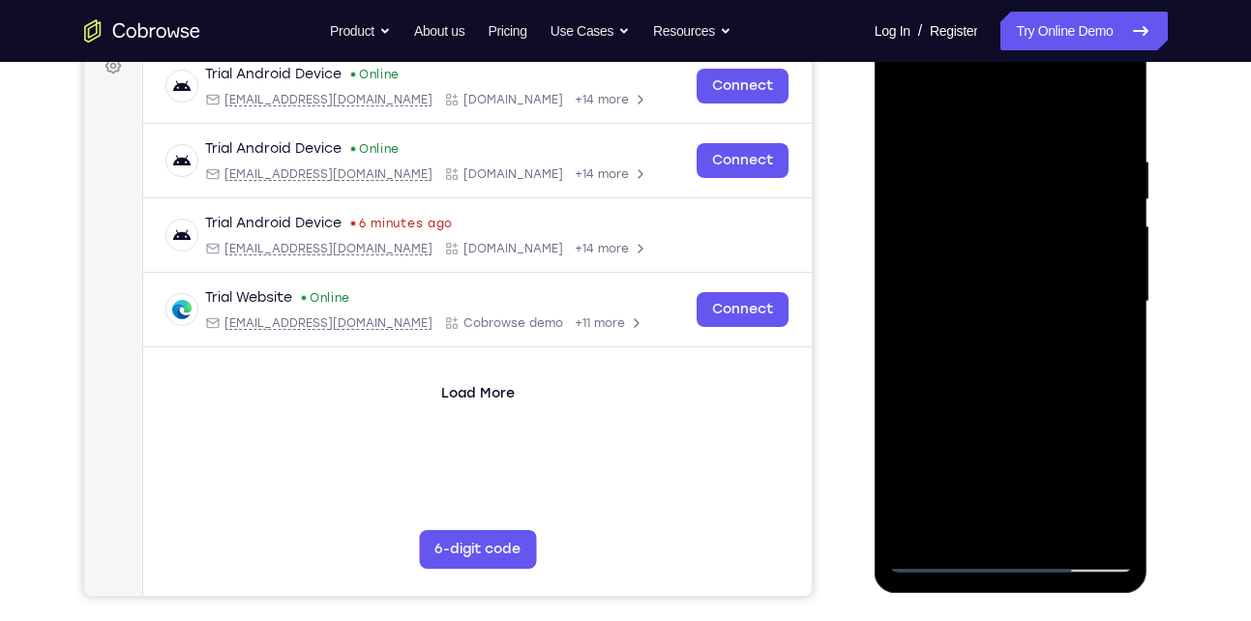
click at [1040, 227] on div at bounding box center [1011, 302] width 244 height 542
drag, startPoint x: 1013, startPoint y: 462, endPoint x: 1079, endPoint y: 149, distance: 320.4
click at [1079, 149] on div at bounding box center [1011, 302] width 244 height 542
drag, startPoint x: 1044, startPoint y: 490, endPoint x: 1055, endPoint y: 252, distance: 238.2
click at [1055, 252] on div at bounding box center [1011, 302] width 244 height 542
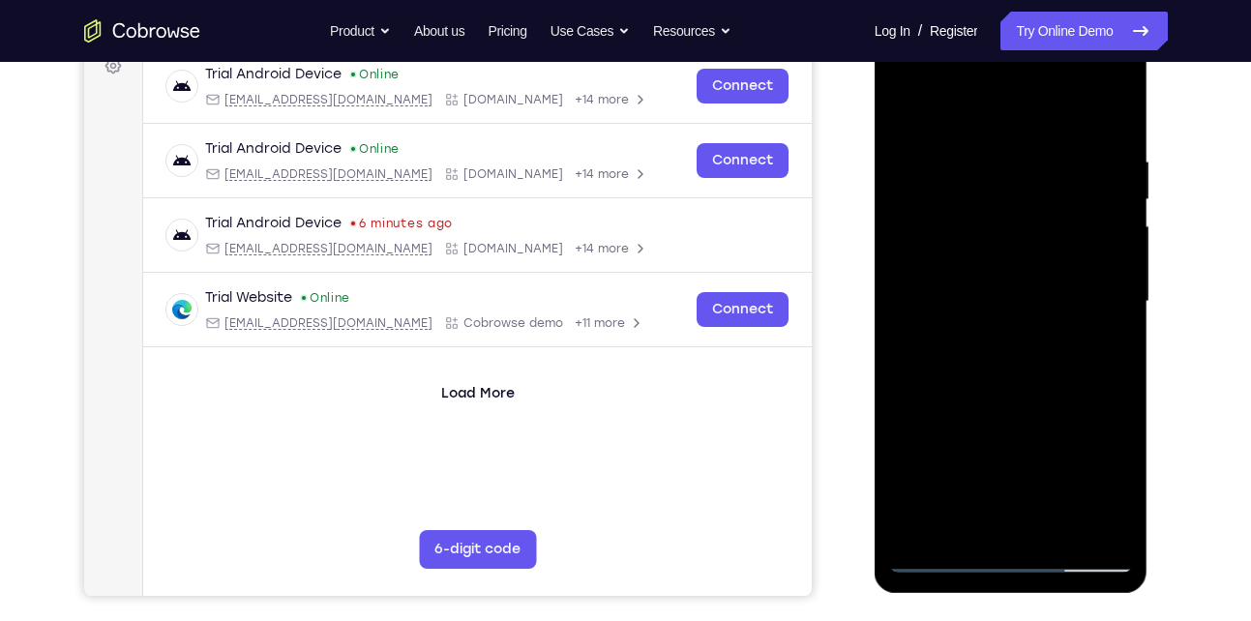
drag, startPoint x: 1024, startPoint y: 495, endPoint x: 1102, endPoint y: 207, distance: 298.4
click at [1102, 207] on div at bounding box center [1011, 302] width 244 height 542
drag, startPoint x: 1049, startPoint y: 500, endPoint x: 1070, endPoint y: 243, distance: 258.1
click at [1070, 243] on div at bounding box center [1011, 302] width 244 height 542
drag, startPoint x: 1055, startPoint y: 467, endPoint x: 1048, endPoint y: 340, distance: 126.9
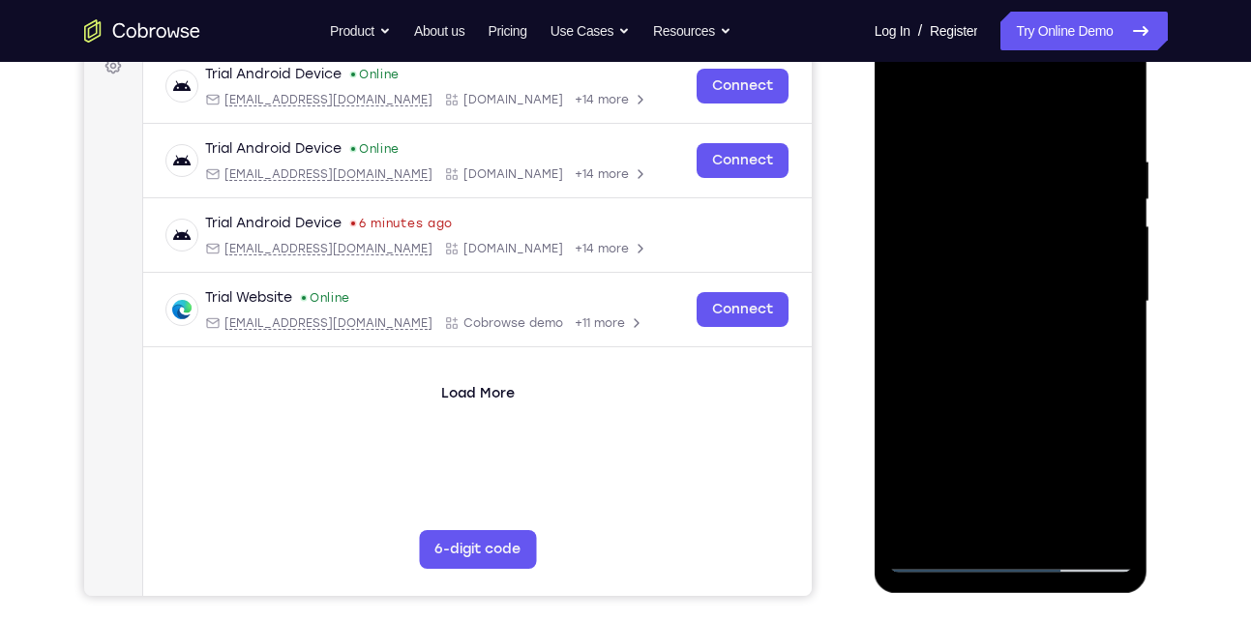
click at [1048, 340] on div at bounding box center [1011, 302] width 244 height 542
drag, startPoint x: 1048, startPoint y: 501, endPoint x: 1042, endPoint y: 300, distance: 201.3
click at [1042, 300] on div at bounding box center [1011, 302] width 244 height 542
drag, startPoint x: 1026, startPoint y: 483, endPoint x: 1000, endPoint y: 267, distance: 217.3
click at [1000, 267] on div at bounding box center [1011, 302] width 244 height 542
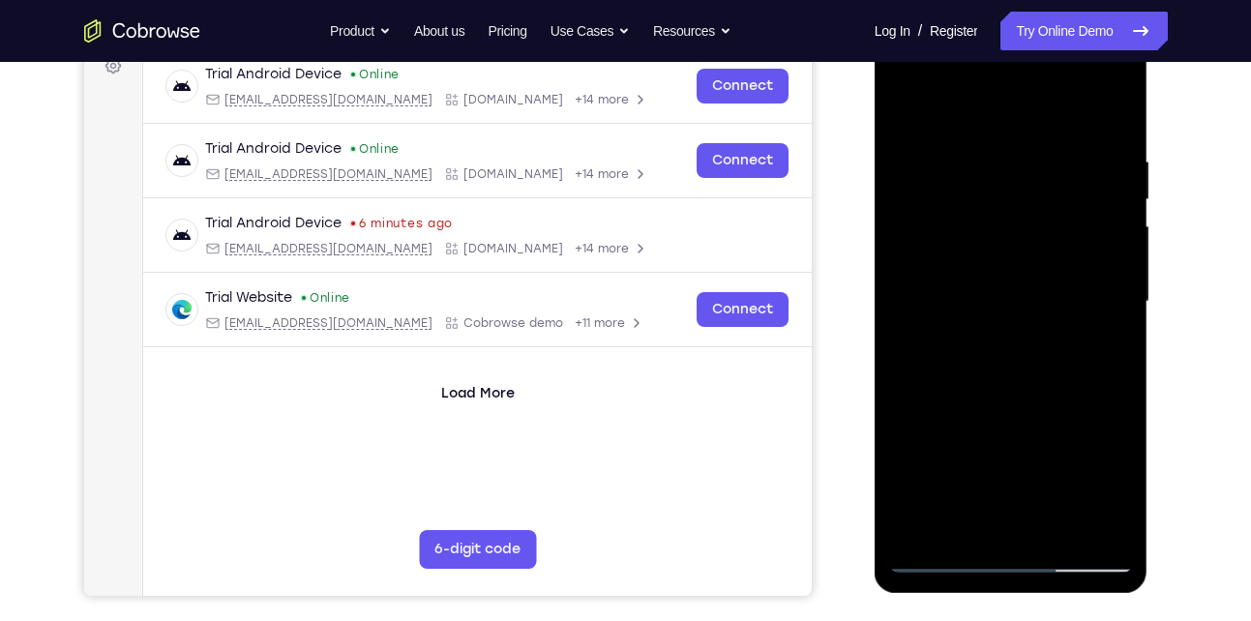
click at [1019, 353] on div at bounding box center [1011, 302] width 244 height 542
click at [979, 526] on div at bounding box center [1011, 302] width 244 height 542
click at [969, 351] on div at bounding box center [1011, 302] width 244 height 542
drag, startPoint x: 969, startPoint y: 351, endPoint x: 931, endPoint y: 353, distance: 38.7
click at [931, 353] on div at bounding box center [1011, 302] width 244 height 542
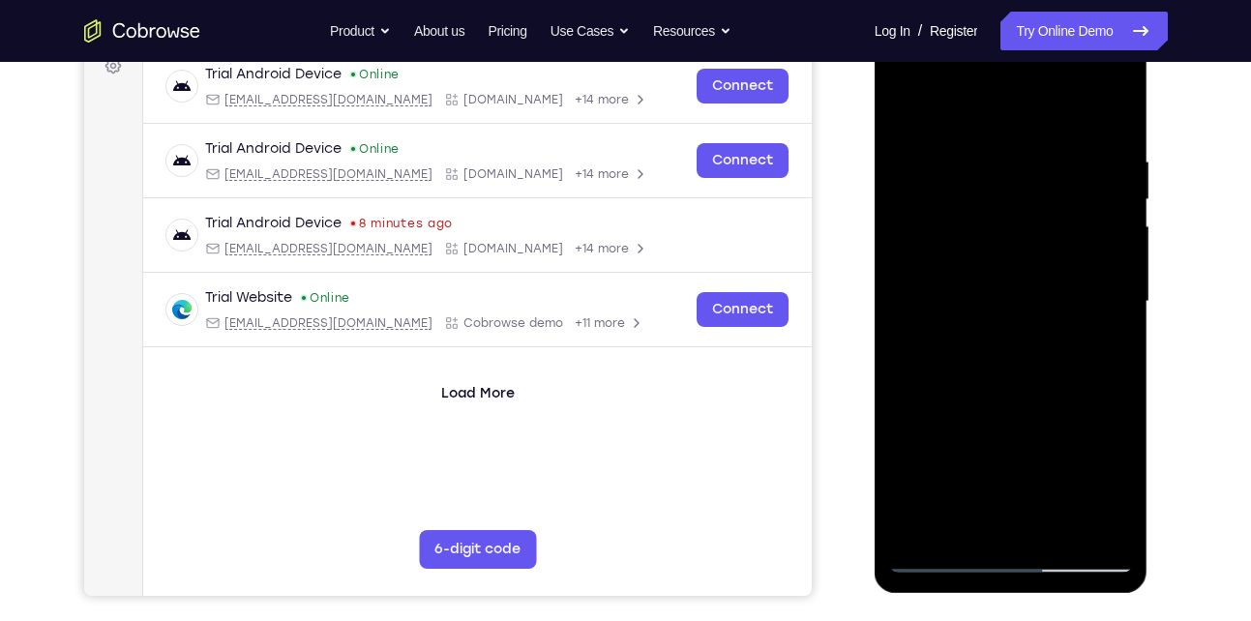
click at [945, 353] on div at bounding box center [1011, 302] width 244 height 542
click at [1115, 497] on div at bounding box center [1011, 302] width 244 height 542
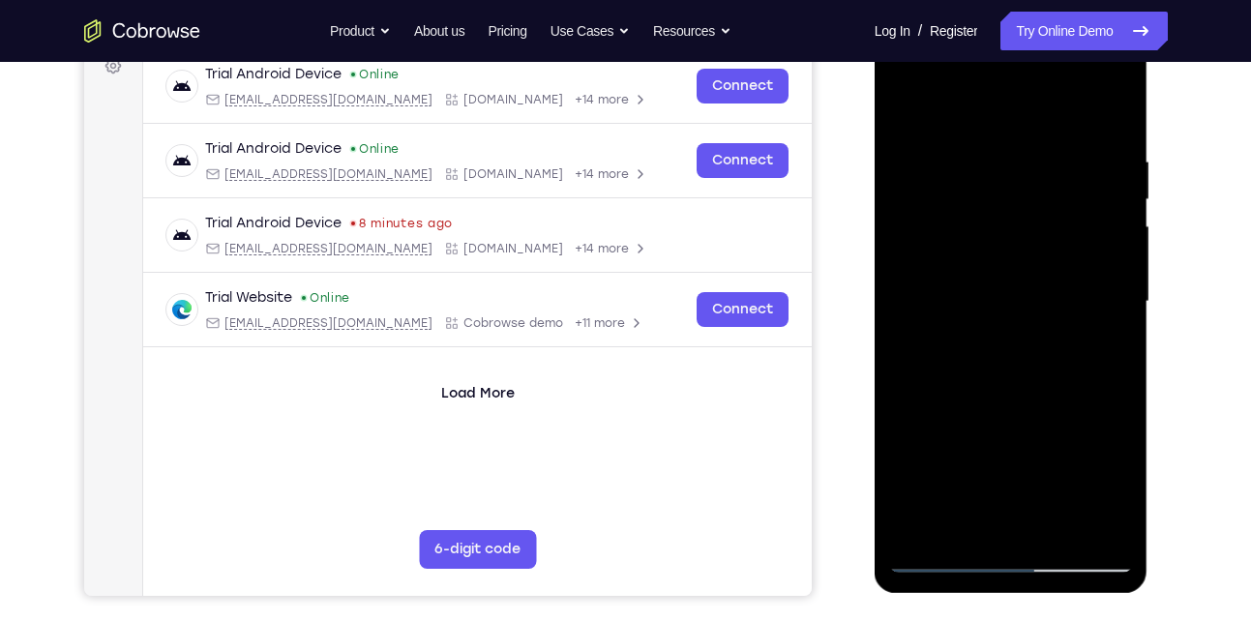
click at [1109, 348] on div at bounding box center [1011, 302] width 244 height 542
click at [1103, 341] on div at bounding box center [1011, 302] width 244 height 542
click at [958, 350] on div at bounding box center [1011, 302] width 244 height 542
click at [1116, 489] on div at bounding box center [1011, 302] width 244 height 542
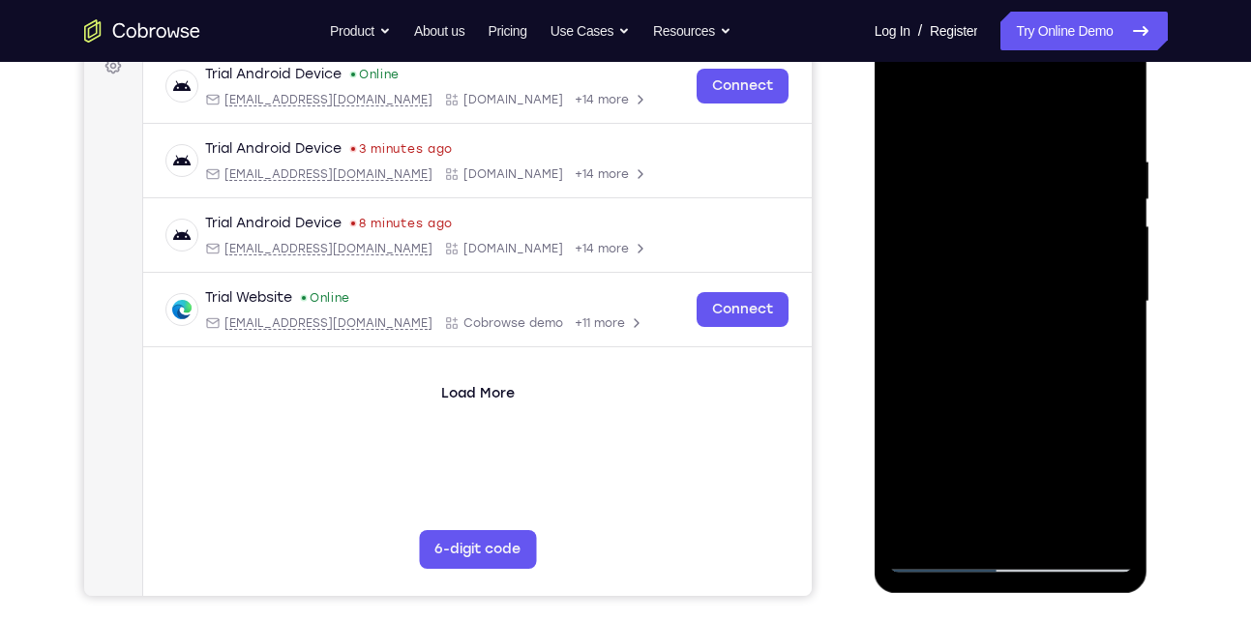
click at [993, 346] on div at bounding box center [1011, 302] width 244 height 542
click at [1100, 346] on div at bounding box center [1011, 302] width 244 height 542
click at [991, 350] on div at bounding box center [1011, 302] width 244 height 542
click at [1104, 351] on div at bounding box center [1011, 302] width 244 height 542
click at [935, 347] on div at bounding box center [1011, 302] width 244 height 542
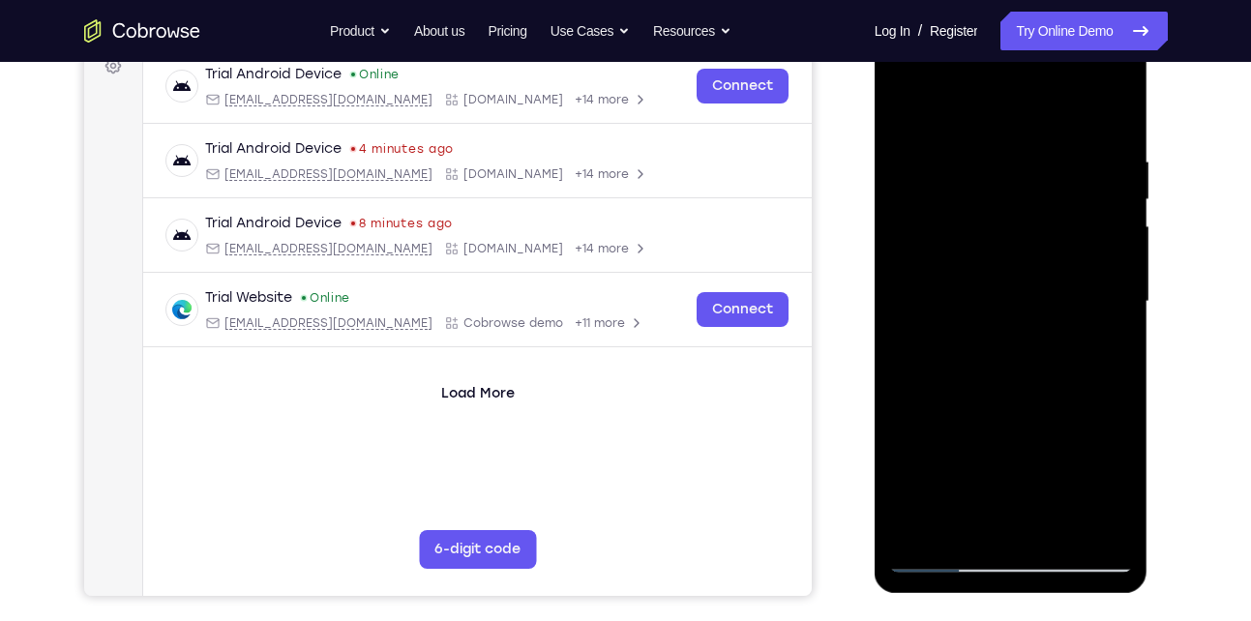
click at [1098, 348] on div at bounding box center [1011, 302] width 244 height 542
click at [1008, 353] on div at bounding box center [1011, 302] width 244 height 542
click at [1108, 342] on div at bounding box center [1011, 302] width 244 height 542
click at [905, 105] on div at bounding box center [1011, 302] width 244 height 542
drag, startPoint x: 1019, startPoint y: 322, endPoint x: 1074, endPoint y: 634, distance: 316.3
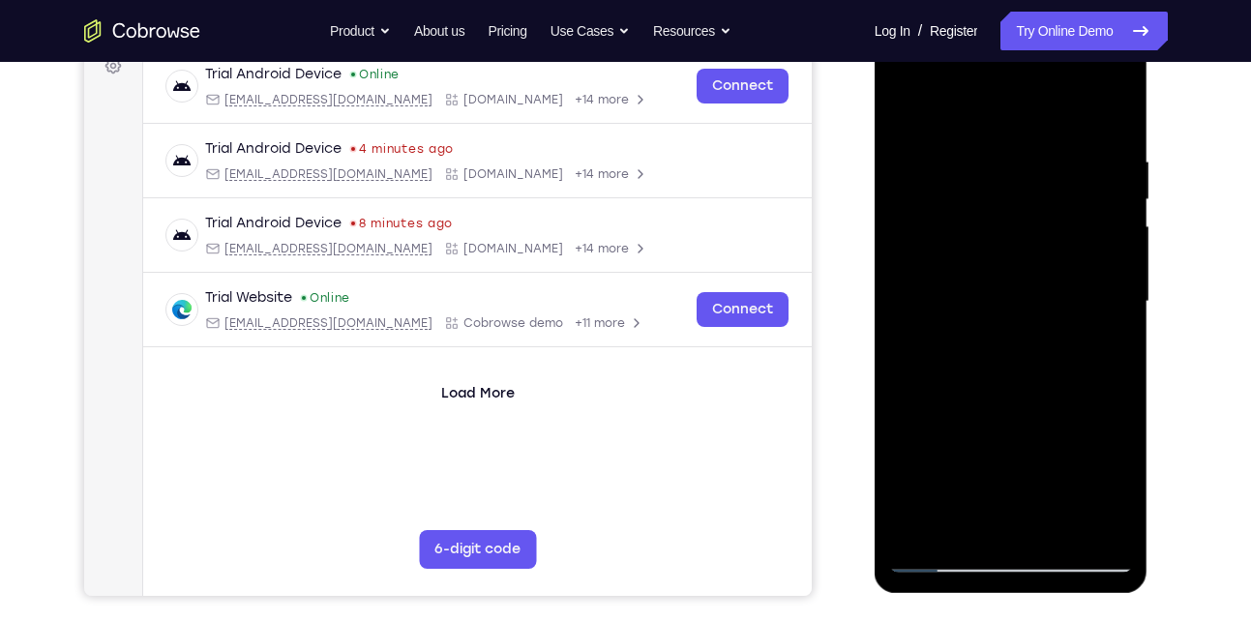
click at [1074, 597] on html "Online web based iOS Simulators and Android Emulators. Run iPhone, iPad, Mobile…" at bounding box center [1012, 306] width 276 height 580
drag, startPoint x: 1026, startPoint y: 296, endPoint x: 1026, endPoint y: 537, distance: 240.8
click at [1026, 537] on div at bounding box center [1011, 302] width 244 height 542
drag, startPoint x: 989, startPoint y: 320, endPoint x: 1074, endPoint y: 564, distance: 258.2
click at [1074, 564] on div at bounding box center [1011, 302] width 244 height 542
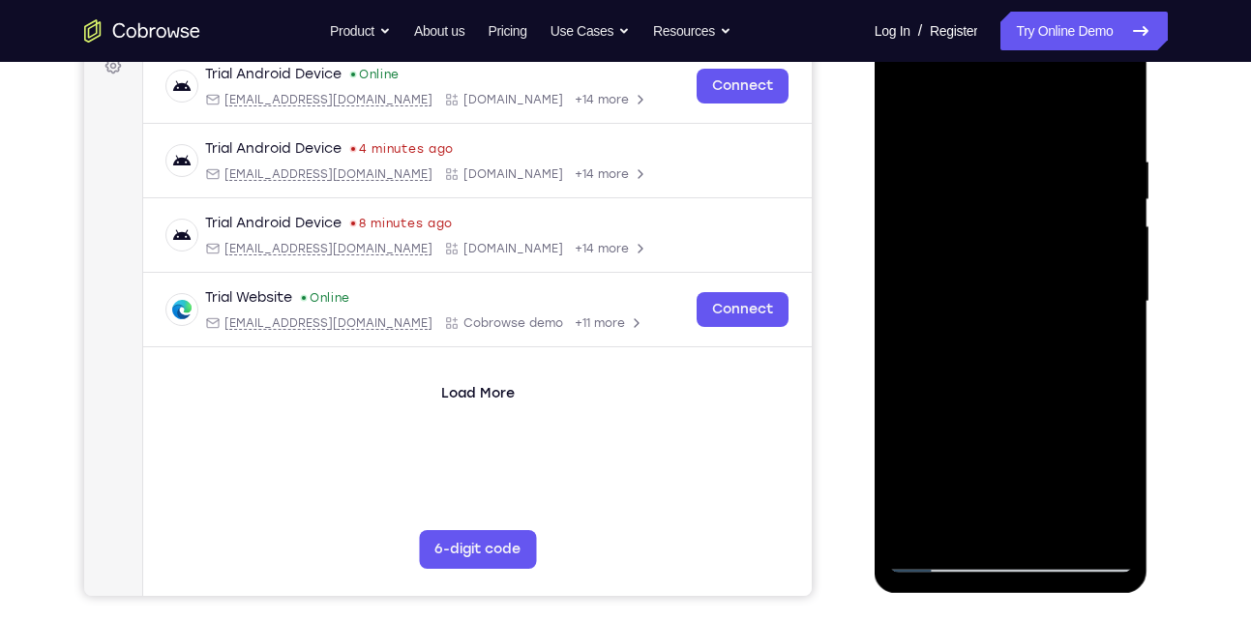
drag, startPoint x: 1054, startPoint y: 276, endPoint x: 1011, endPoint y: 670, distance: 397.0
click at [1011, 597] on html "Online web based iOS Simulators and Android Emulators. Run iPhone, iPad, Mobile…" at bounding box center [1012, 306] width 276 height 580
drag, startPoint x: 1030, startPoint y: 359, endPoint x: 1048, endPoint y: 567, distance: 208.7
click at [1048, 567] on div at bounding box center [1011, 302] width 244 height 542
click at [906, 97] on div at bounding box center [1011, 302] width 244 height 542
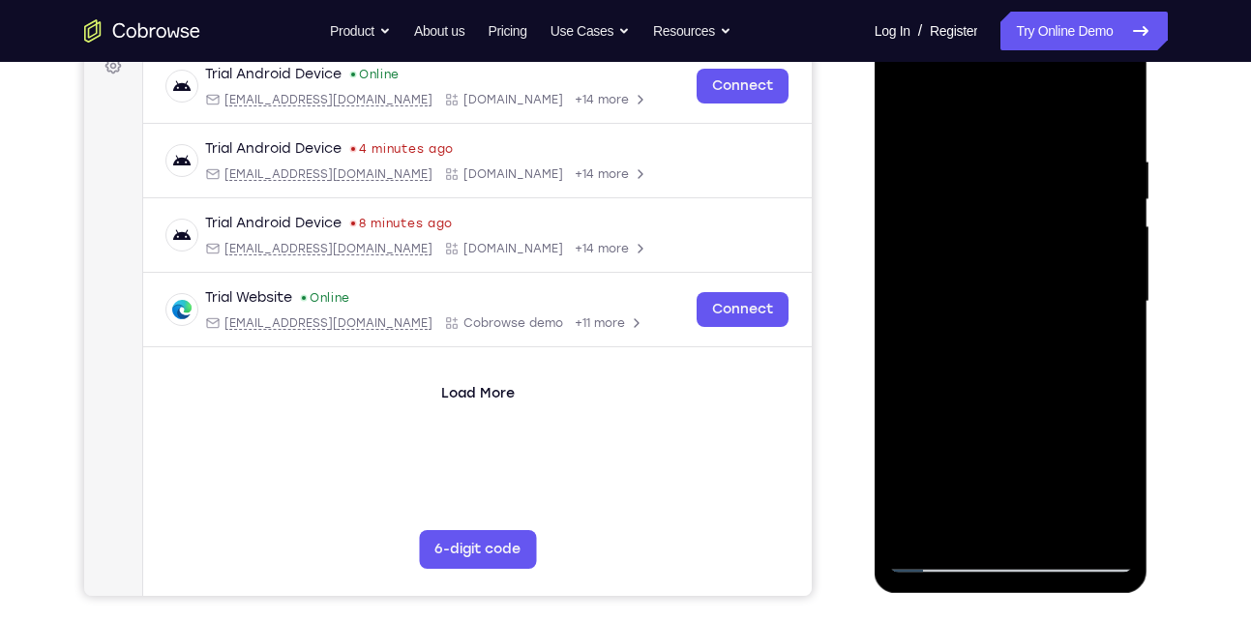
drag, startPoint x: 1097, startPoint y: 152, endPoint x: 913, endPoint y: 177, distance: 185.5
click at [913, 177] on div at bounding box center [1011, 302] width 244 height 542
drag, startPoint x: 1052, startPoint y: 445, endPoint x: 1013, endPoint y: 71, distance: 376.4
click at [1013, 71] on div at bounding box center [1011, 302] width 244 height 542
drag, startPoint x: 1077, startPoint y: 441, endPoint x: 1038, endPoint y: 211, distance: 233.4
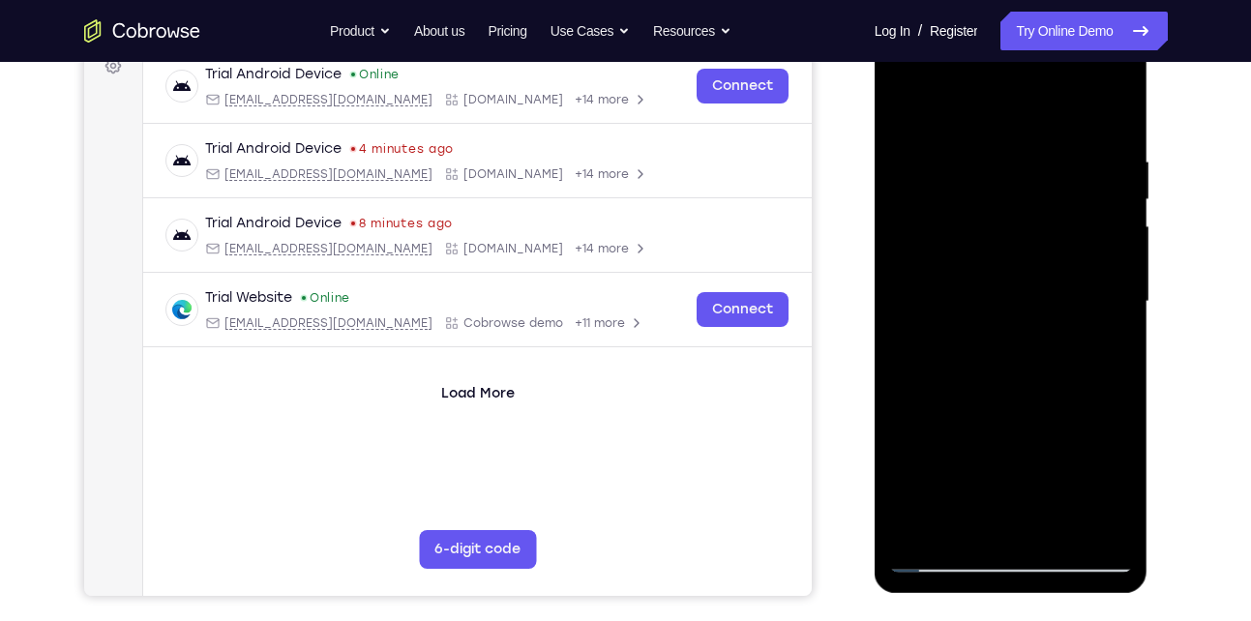
click at [1038, 211] on div at bounding box center [1011, 302] width 244 height 542
click at [1056, 525] on div at bounding box center [1011, 302] width 244 height 542
click at [1069, 291] on div at bounding box center [1011, 302] width 244 height 542
click at [995, 517] on div at bounding box center [1011, 302] width 244 height 542
click at [1108, 349] on div at bounding box center [1011, 302] width 244 height 542
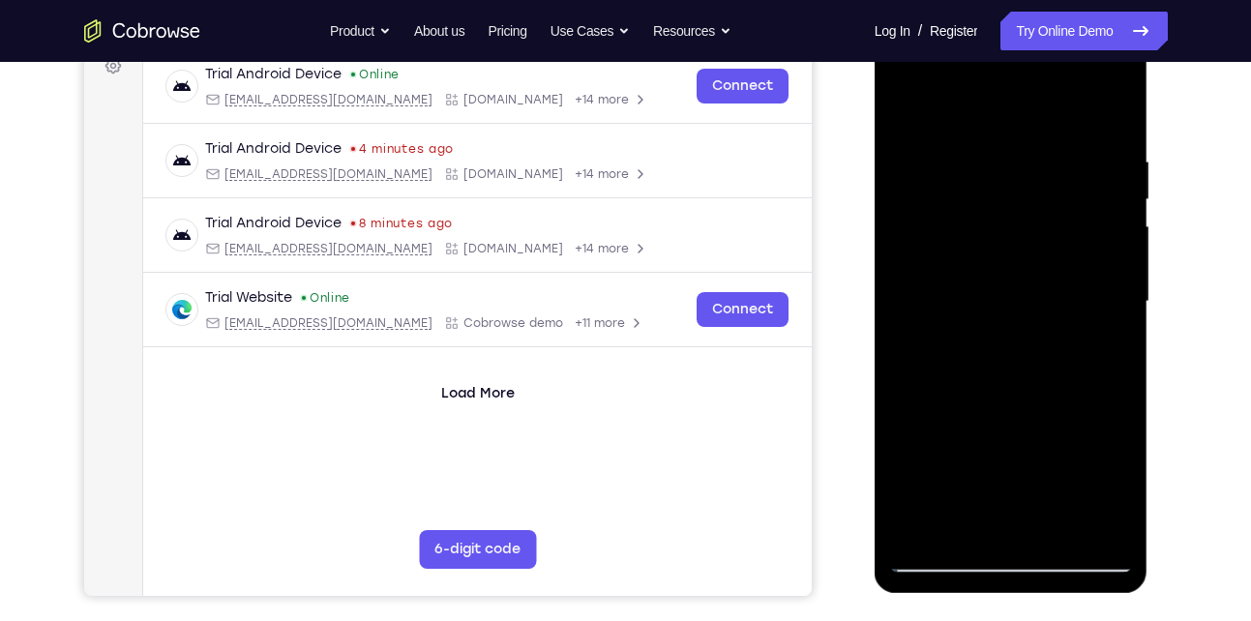
click at [1108, 354] on div at bounding box center [1011, 302] width 244 height 542
click at [1056, 227] on div at bounding box center [1011, 302] width 244 height 542
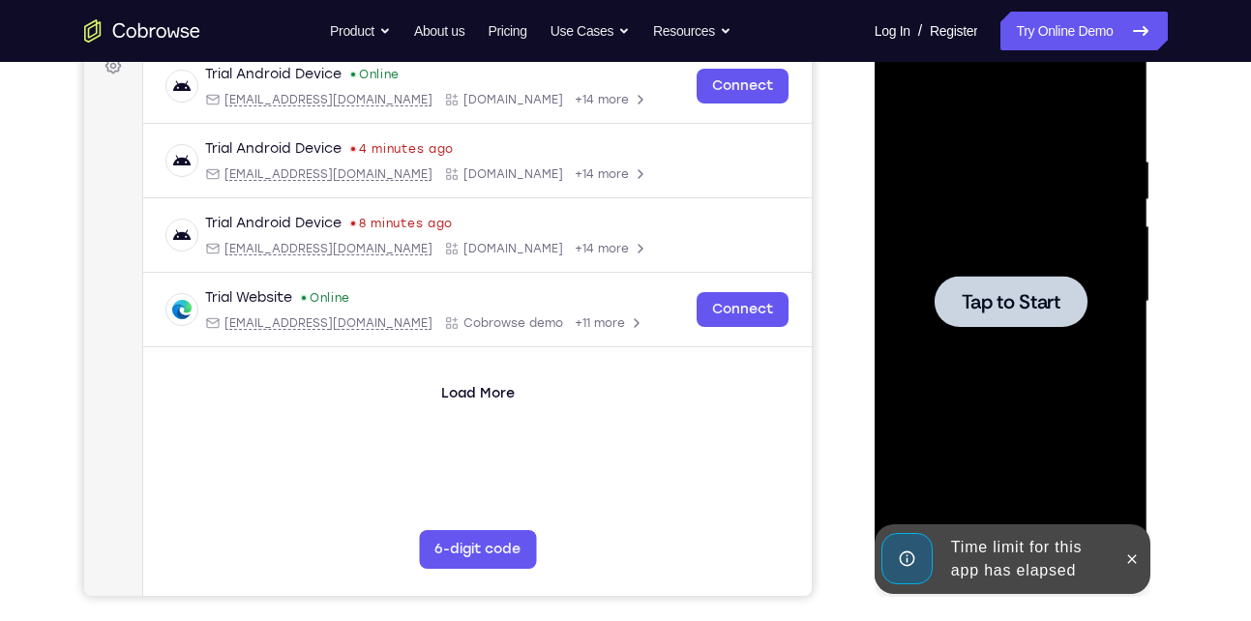
click at [1104, 397] on div at bounding box center [1011, 302] width 244 height 542
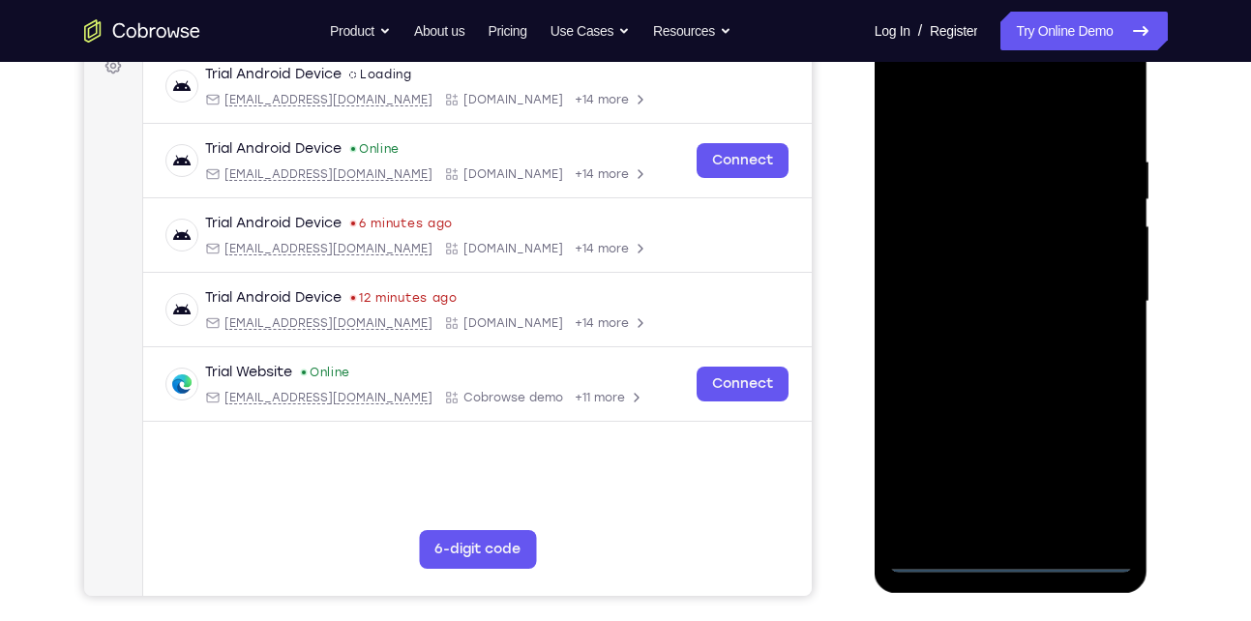
click at [1010, 550] on div at bounding box center [1011, 302] width 244 height 542
click at [1016, 560] on div at bounding box center [1011, 302] width 244 height 542
click at [1117, 493] on div at bounding box center [1011, 302] width 244 height 542
click at [1091, 477] on div at bounding box center [1011, 302] width 244 height 542
click at [960, 122] on div at bounding box center [1011, 302] width 244 height 542
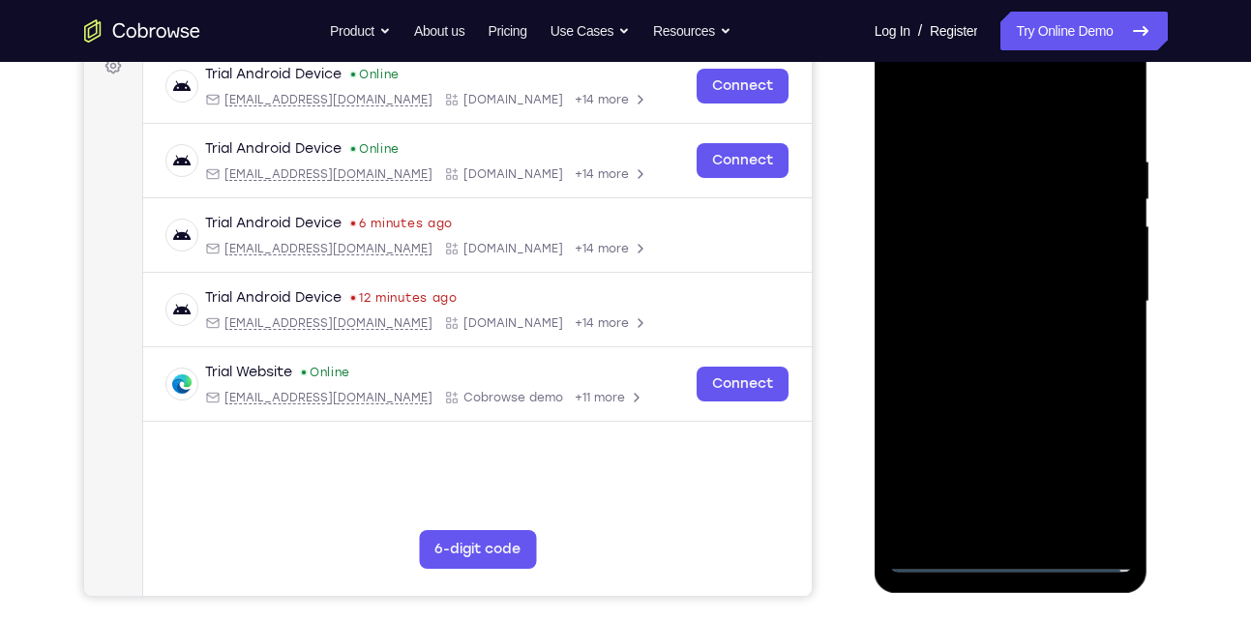
click at [1103, 295] on div at bounding box center [1011, 302] width 244 height 542
click at [989, 333] on div at bounding box center [1011, 302] width 244 height 542
click at [989, 283] on div at bounding box center [1011, 302] width 244 height 542
click at [995, 226] on div at bounding box center [1011, 302] width 244 height 542
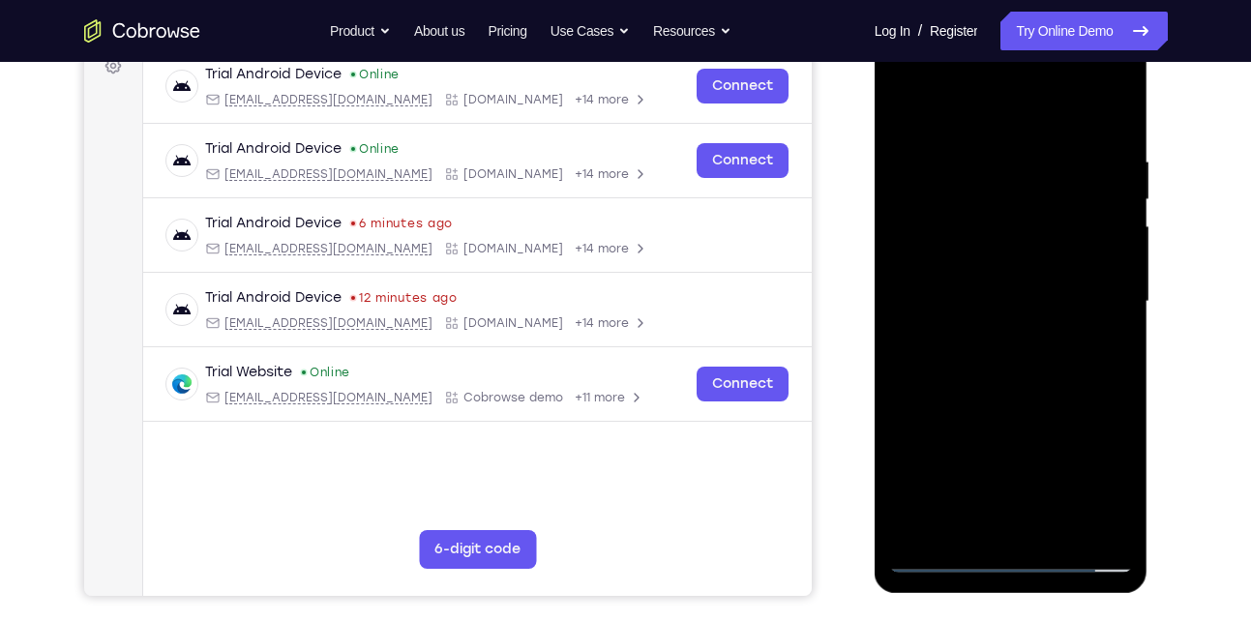
click at [1042, 297] on div at bounding box center [1011, 302] width 244 height 542
click at [1052, 366] on div at bounding box center [1011, 302] width 244 height 542
click at [1113, 133] on div at bounding box center [1011, 302] width 244 height 542
click at [1060, 533] on div at bounding box center [1011, 302] width 244 height 542
click at [995, 414] on div at bounding box center [1011, 302] width 244 height 542
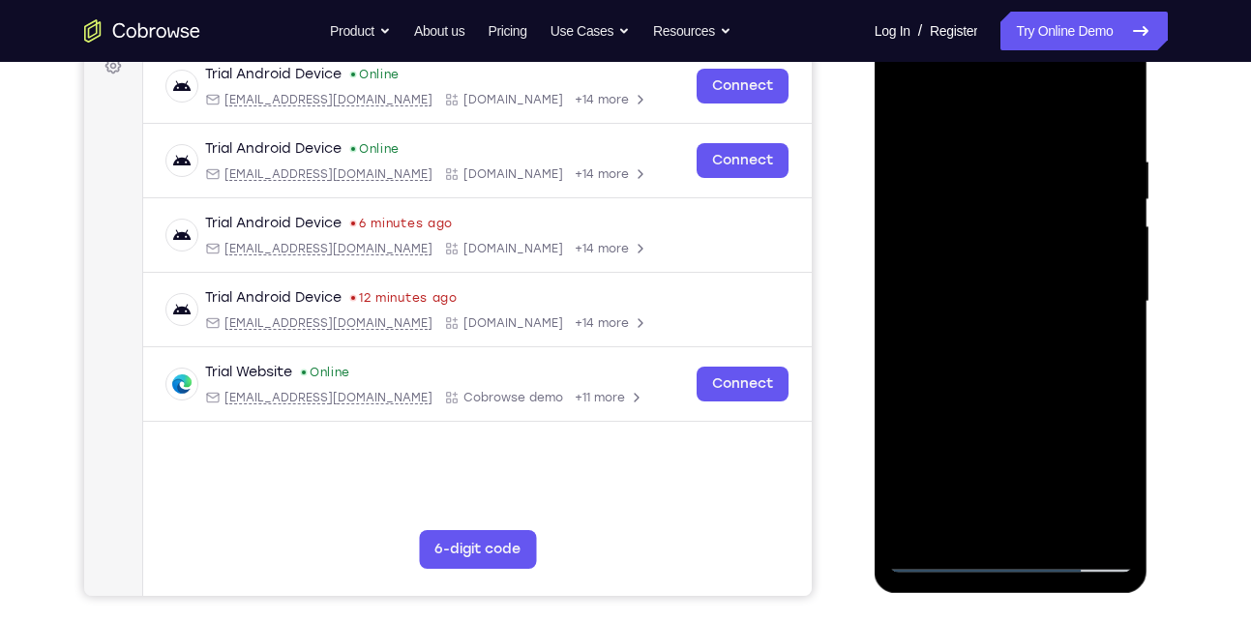
click at [1051, 303] on div at bounding box center [1011, 302] width 244 height 542
click at [1002, 519] on div at bounding box center [1011, 302] width 244 height 542
click at [1115, 343] on div at bounding box center [1011, 302] width 244 height 542
click at [1101, 350] on div at bounding box center [1011, 302] width 244 height 542
click at [1128, 496] on div at bounding box center [1011, 302] width 244 height 542
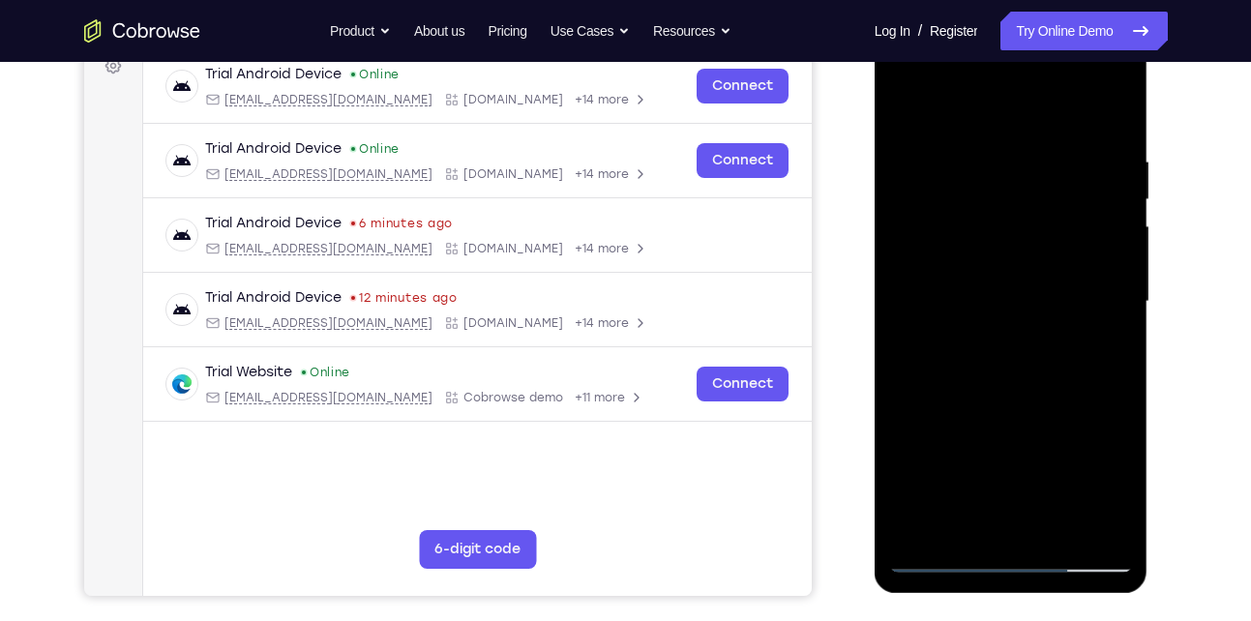
click at [1128, 496] on div at bounding box center [1011, 302] width 244 height 542
click at [900, 101] on div at bounding box center [1011, 302] width 244 height 542
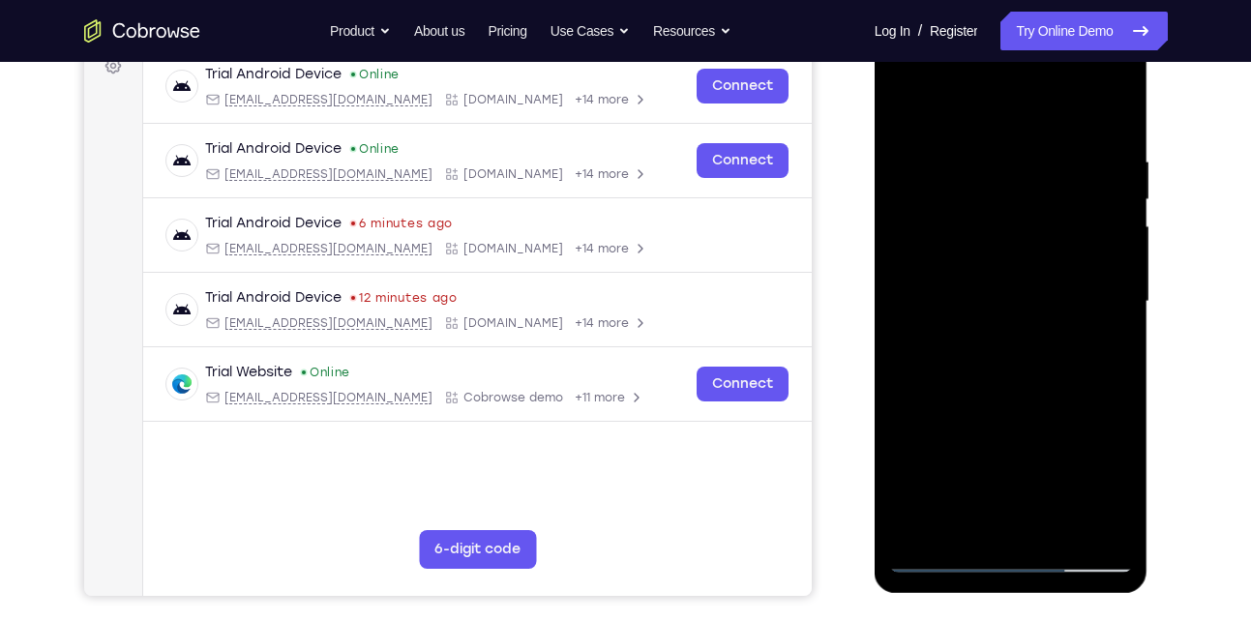
click at [900, 101] on div at bounding box center [1011, 302] width 244 height 542
click at [989, 137] on div at bounding box center [1011, 302] width 244 height 542
click at [1094, 521] on div at bounding box center [1011, 302] width 244 height 542
click at [1090, 525] on div at bounding box center [1011, 302] width 244 height 542
click at [1123, 404] on div at bounding box center [1011, 302] width 244 height 542
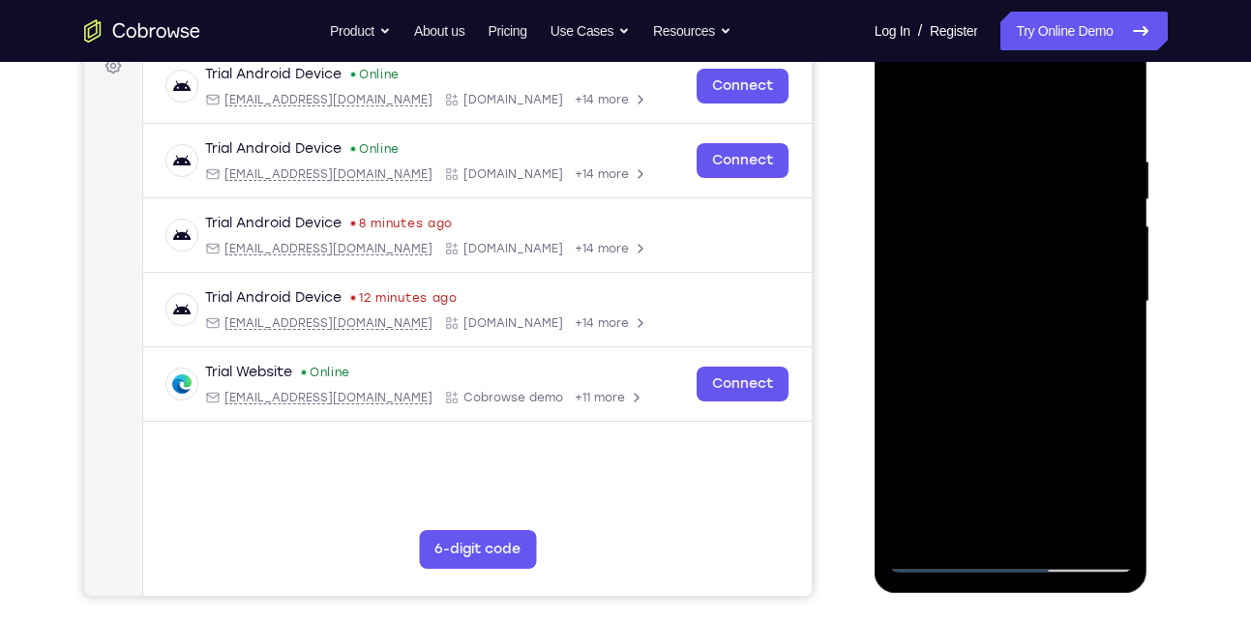
click at [1123, 404] on div at bounding box center [1011, 302] width 244 height 542
click at [1108, 423] on div at bounding box center [1011, 302] width 244 height 542
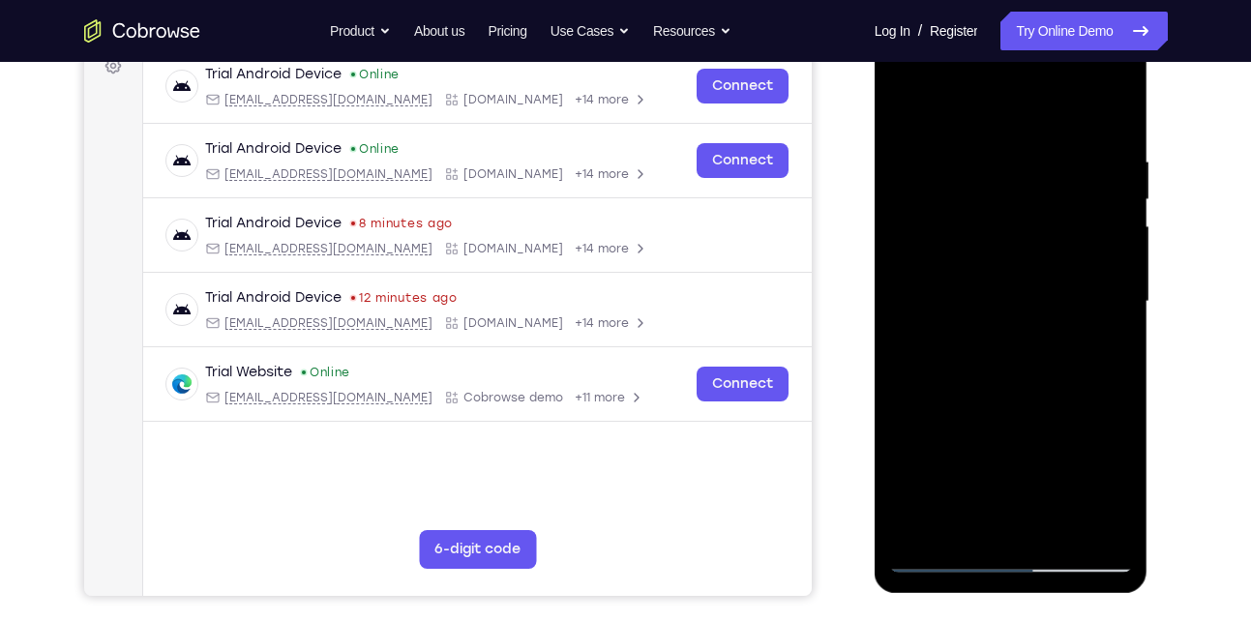
click at [1108, 423] on div at bounding box center [1011, 302] width 244 height 542
click at [1004, 517] on div at bounding box center [1011, 302] width 244 height 542
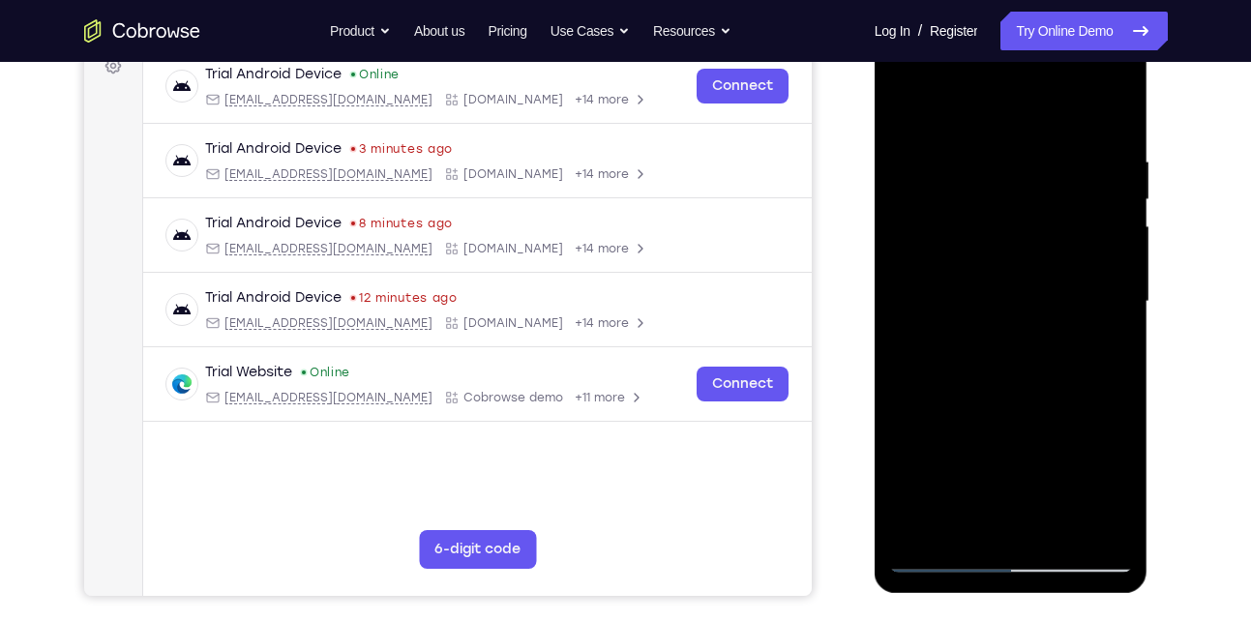
click at [1112, 526] on div at bounding box center [1011, 302] width 244 height 542
click at [950, 554] on div at bounding box center [1011, 302] width 244 height 542
click at [1098, 520] on div at bounding box center [1011, 302] width 244 height 542
drag, startPoint x: 1089, startPoint y: 362, endPoint x: 893, endPoint y: 369, distance: 196.5
click at [893, 369] on div at bounding box center [1011, 302] width 244 height 542
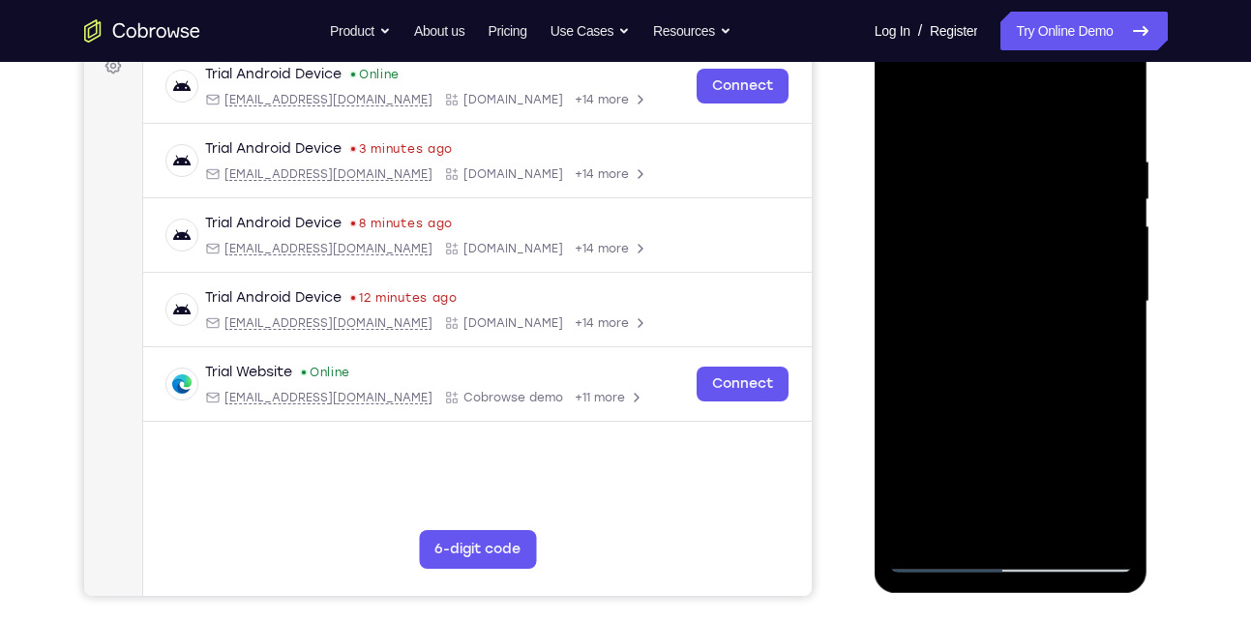
click at [1096, 409] on div at bounding box center [1011, 302] width 244 height 542
click at [1092, 310] on div at bounding box center [1011, 302] width 244 height 542
drag, startPoint x: 1118, startPoint y: 342, endPoint x: 940, endPoint y: 307, distance: 181.5
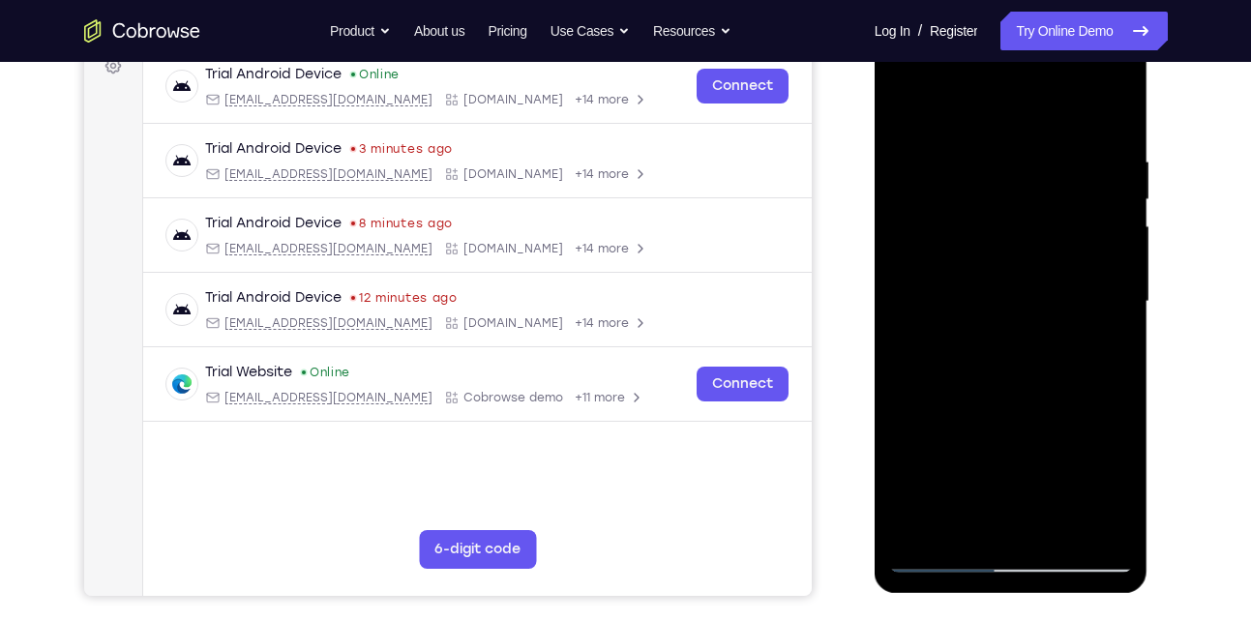
click at [940, 307] on div at bounding box center [1011, 302] width 244 height 542
click at [1100, 310] on div at bounding box center [1011, 302] width 244 height 542
click at [1102, 293] on div at bounding box center [1011, 302] width 244 height 542
click at [1104, 124] on div at bounding box center [1011, 302] width 244 height 542
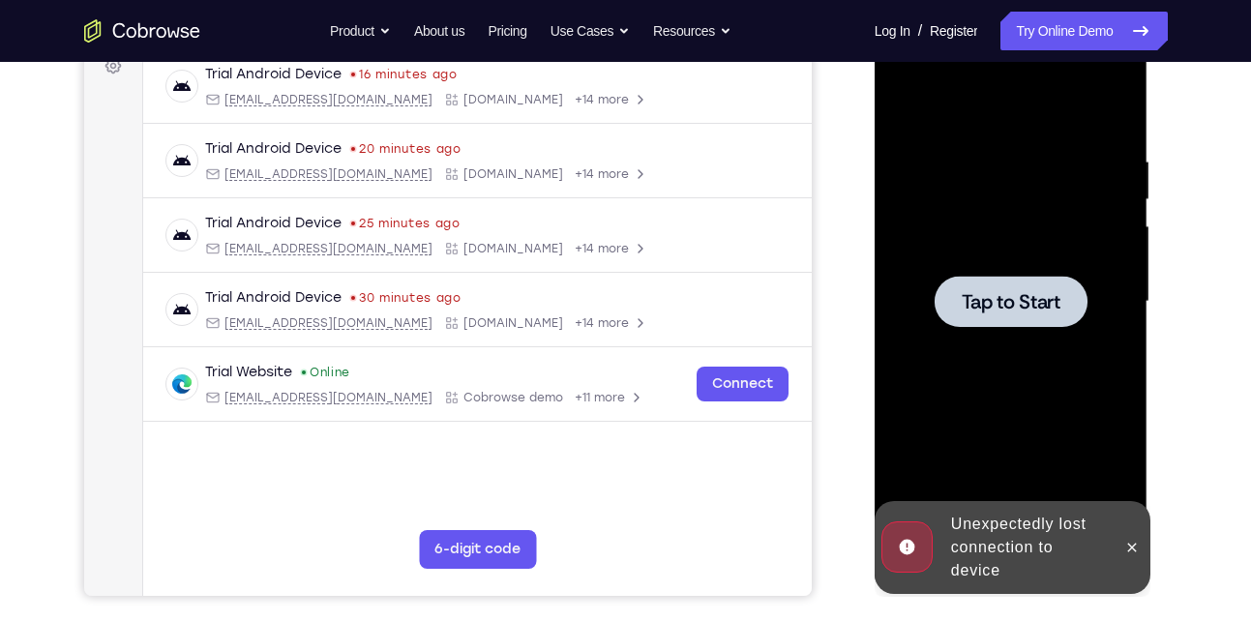
click at [1041, 292] on span "Tap to Start" at bounding box center [1010, 301] width 99 height 19
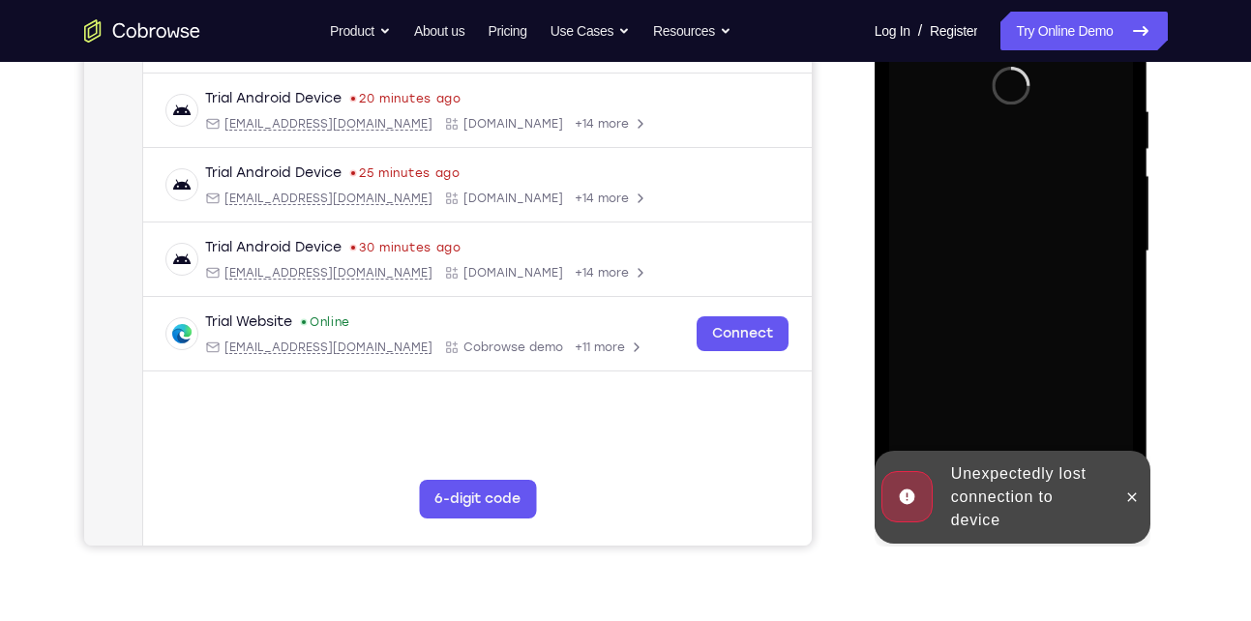
scroll to position [355, 0]
click at [1137, 499] on icon at bounding box center [1131, 495] width 15 height 15
